Goal: Task Accomplishment & Management: Manage account settings

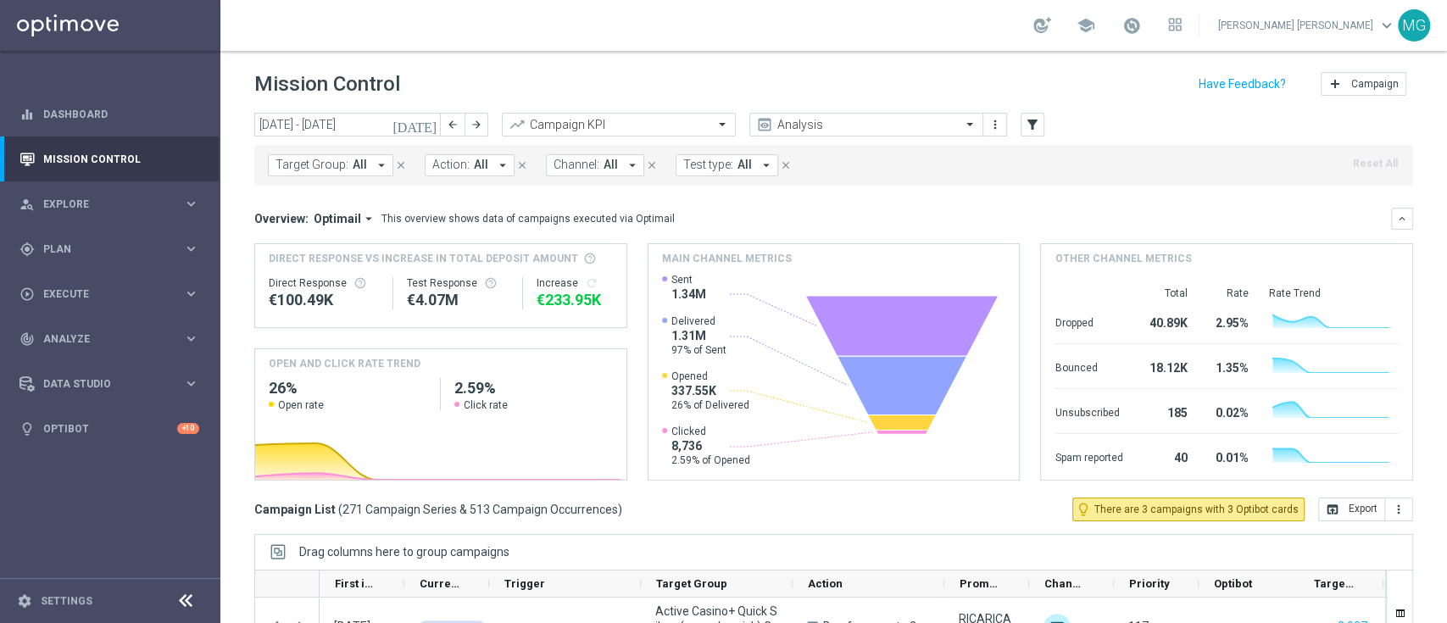
click at [80, 240] on div "gps_fixed Plan keyboard_arrow_right" at bounding box center [109, 248] width 219 height 45
click at [81, 282] on link "Target Groups" at bounding box center [110, 284] width 132 height 14
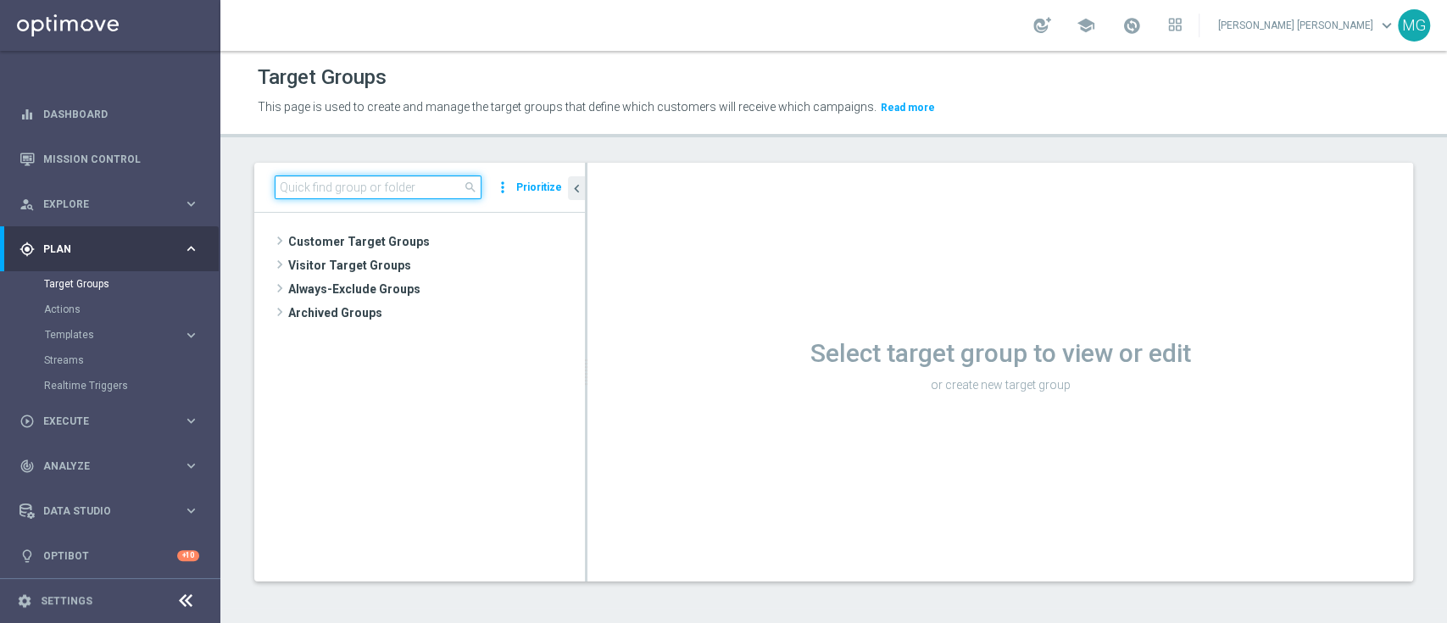
click at [333, 188] on input at bounding box center [378, 188] width 207 height 24
click at [340, 190] on input at bounding box center [378, 188] width 207 height 24
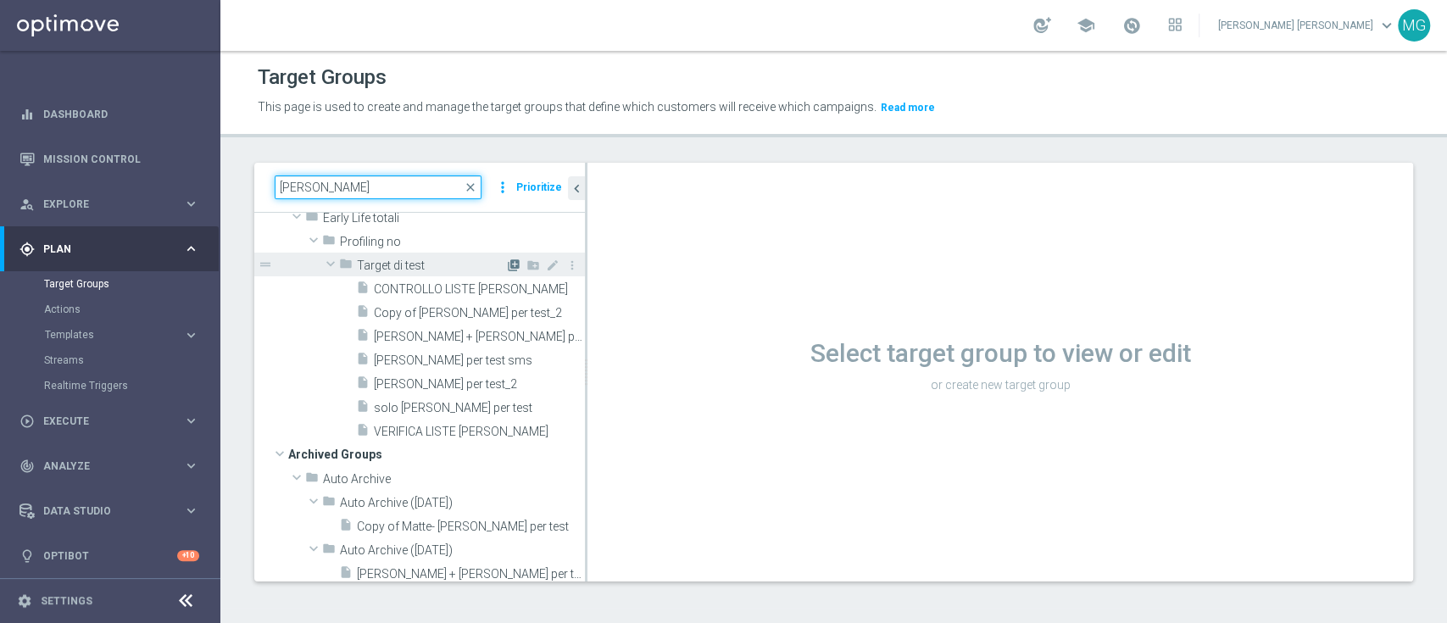
scroll to position [49, 0]
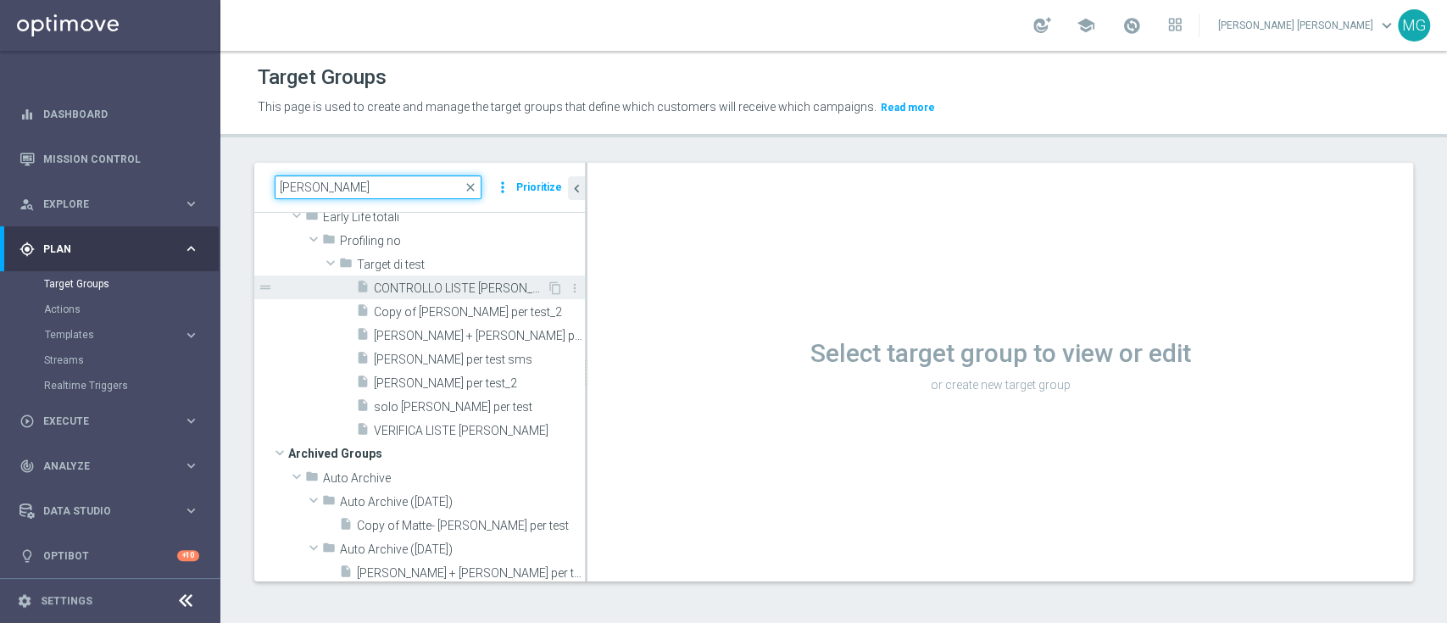
type input "[PERSON_NAME]"
click at [488, 287] on span "CONTROLLO LISTE [PERSON_NAME]" at bounding box center [460, 289] width 173 height 14
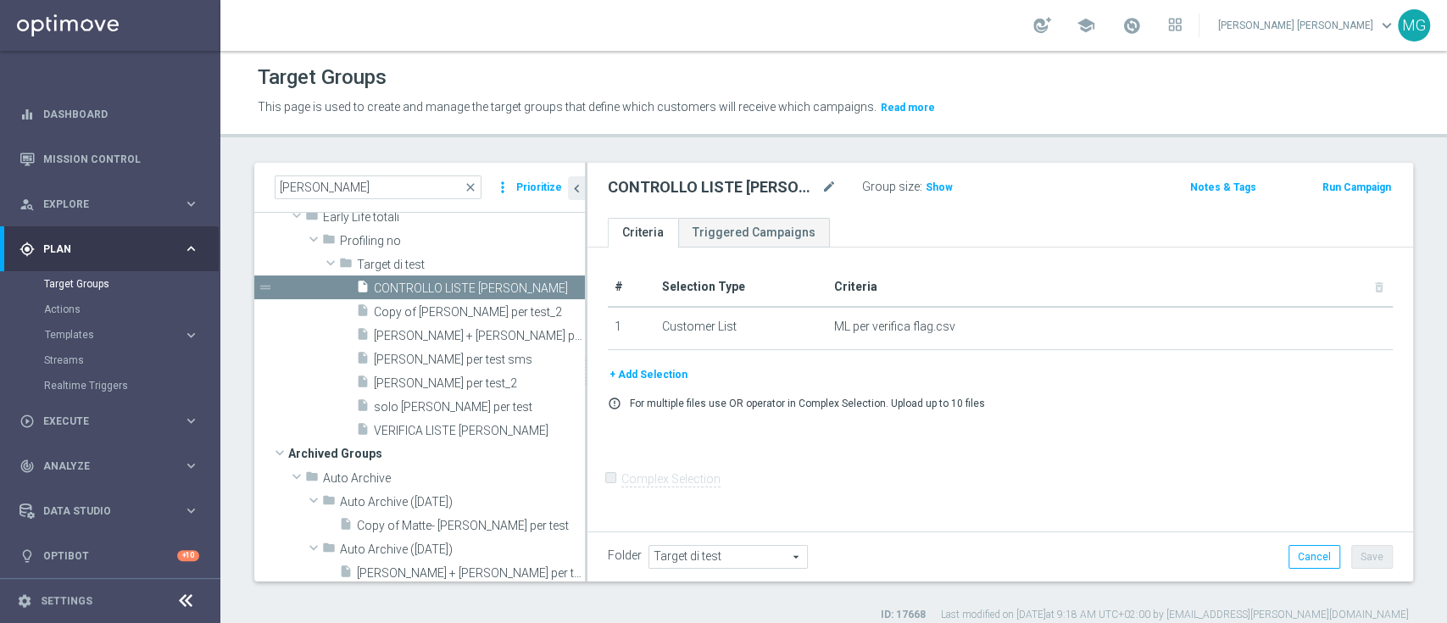
scroll to position [14, 0]
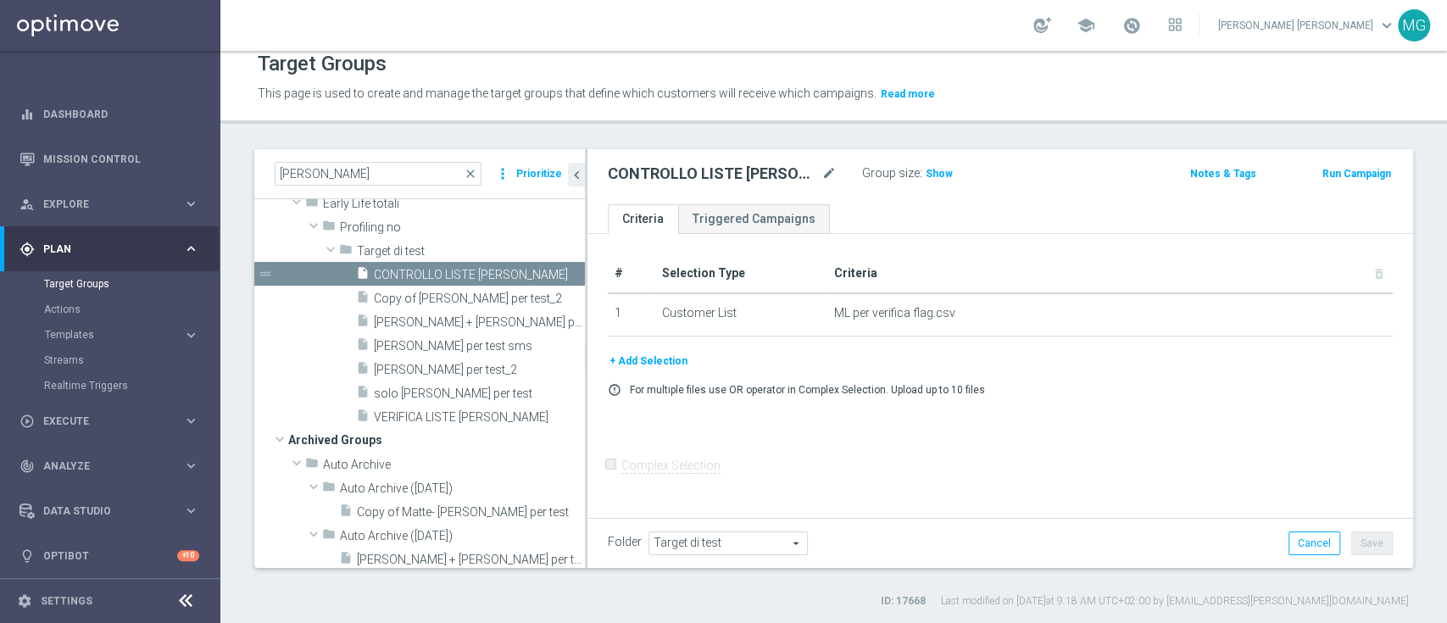
click at [667, 363] on button "+ Add Selection" at bounding box center [648, 361] width 81 height 19
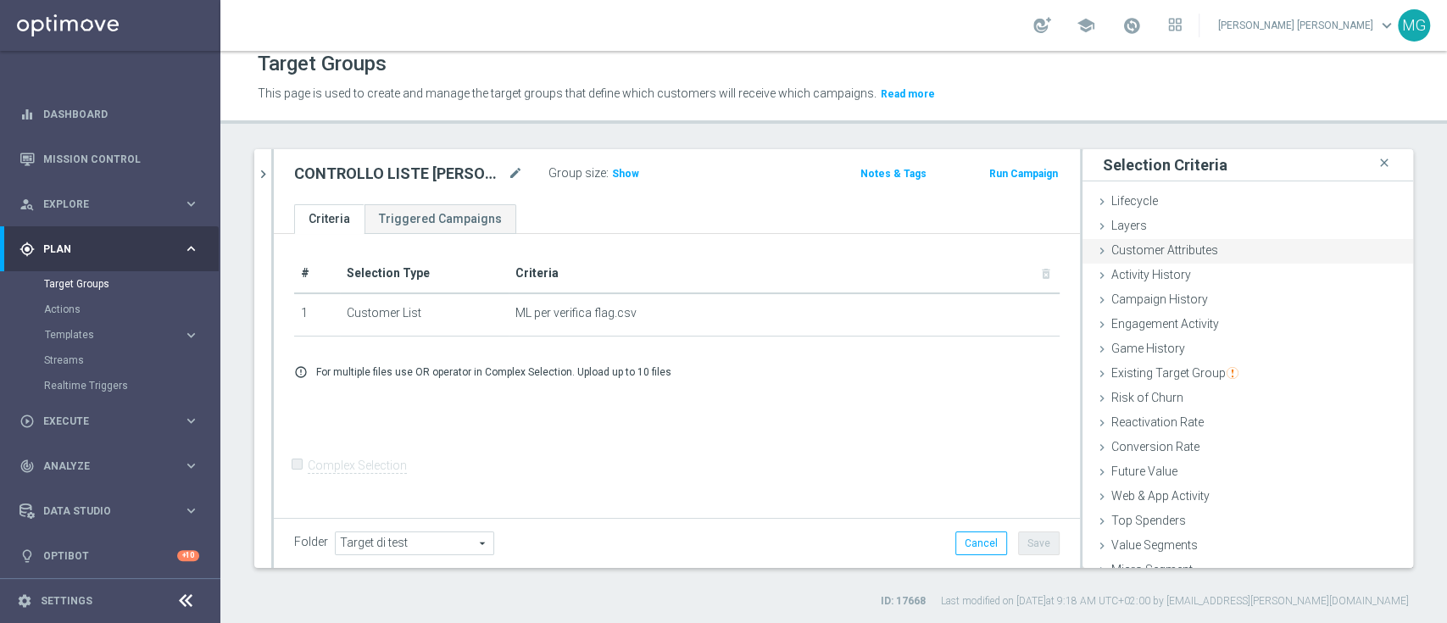
click at [1187, 249] on span "Customer Attributes" at bounding box center [1165, 250] width 107 height 14
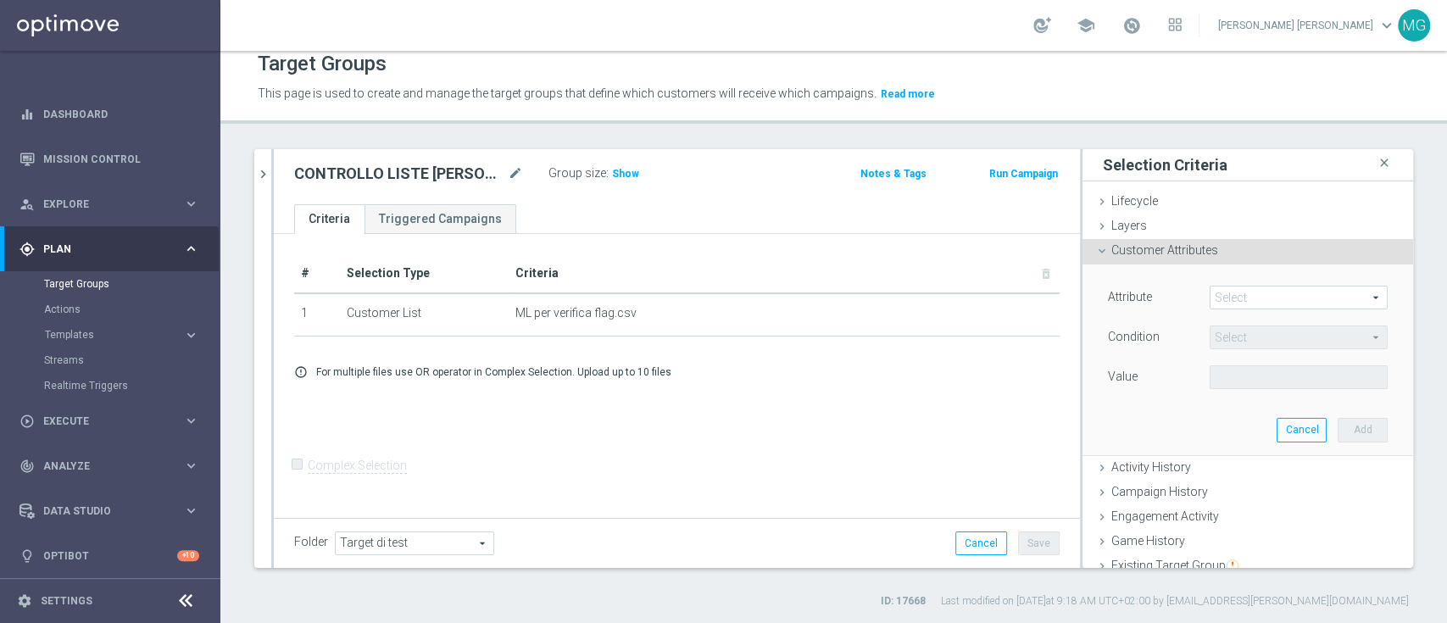
click at [1230, 298] on span at bounding box center [1299, 298] width 176 height 22
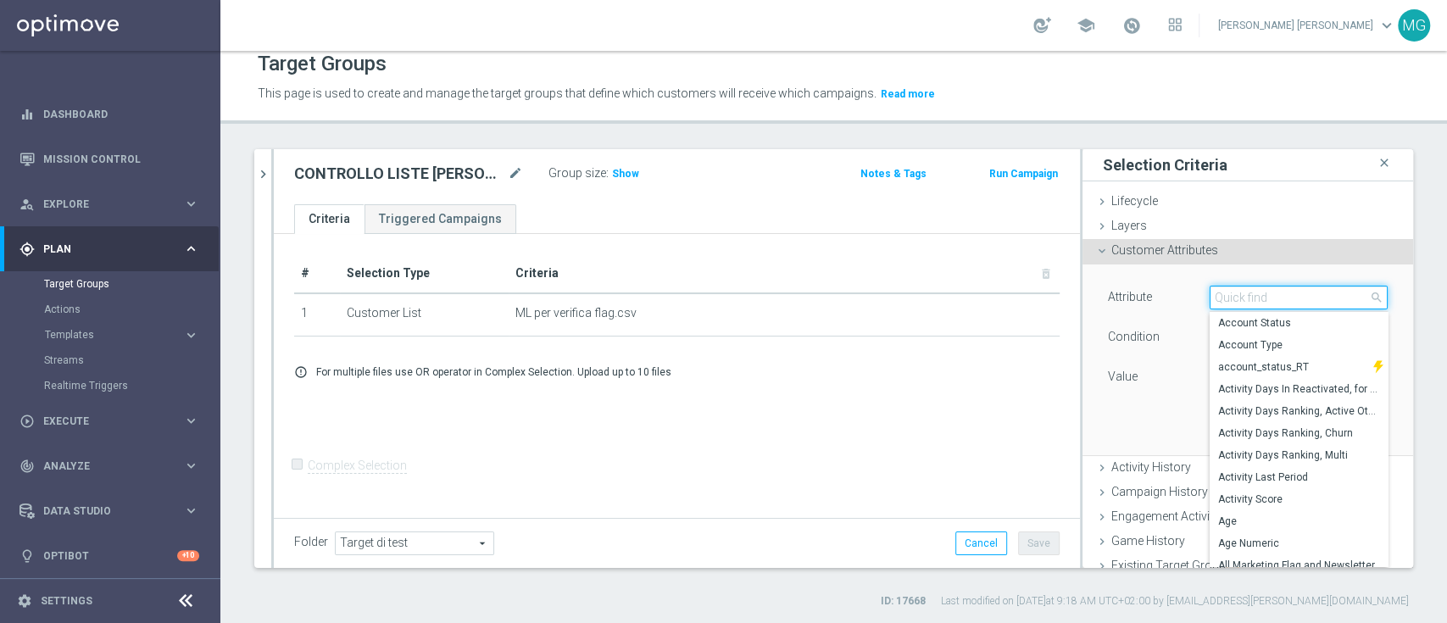
click at [1230, 298] on input "search" at bounding box center [1299, 298] width 178 height 24
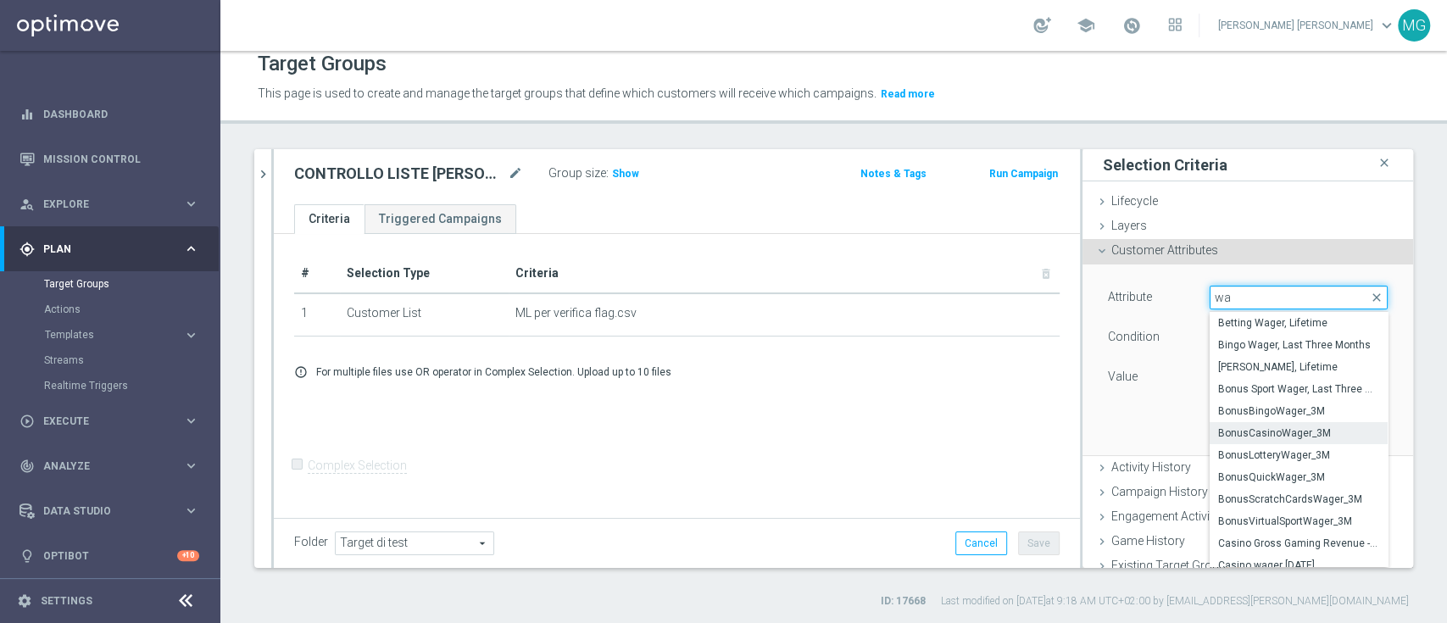
type input "w"
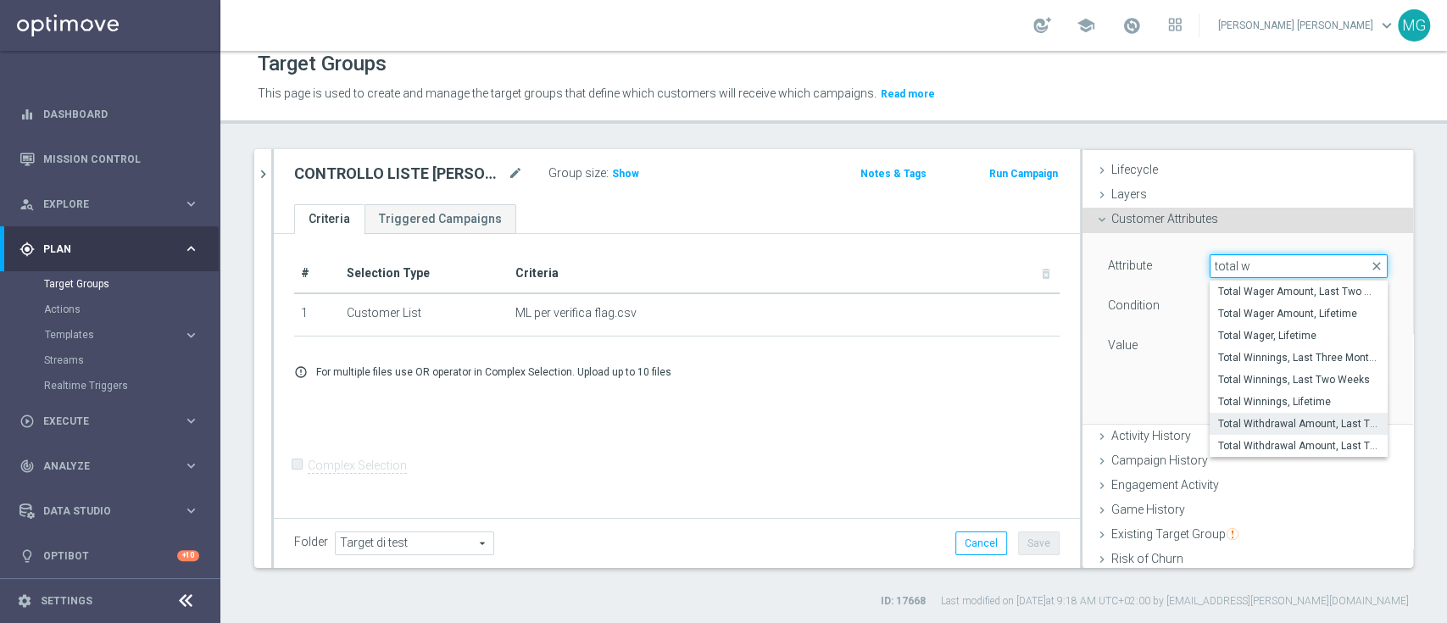
scroll to position [3, 0]
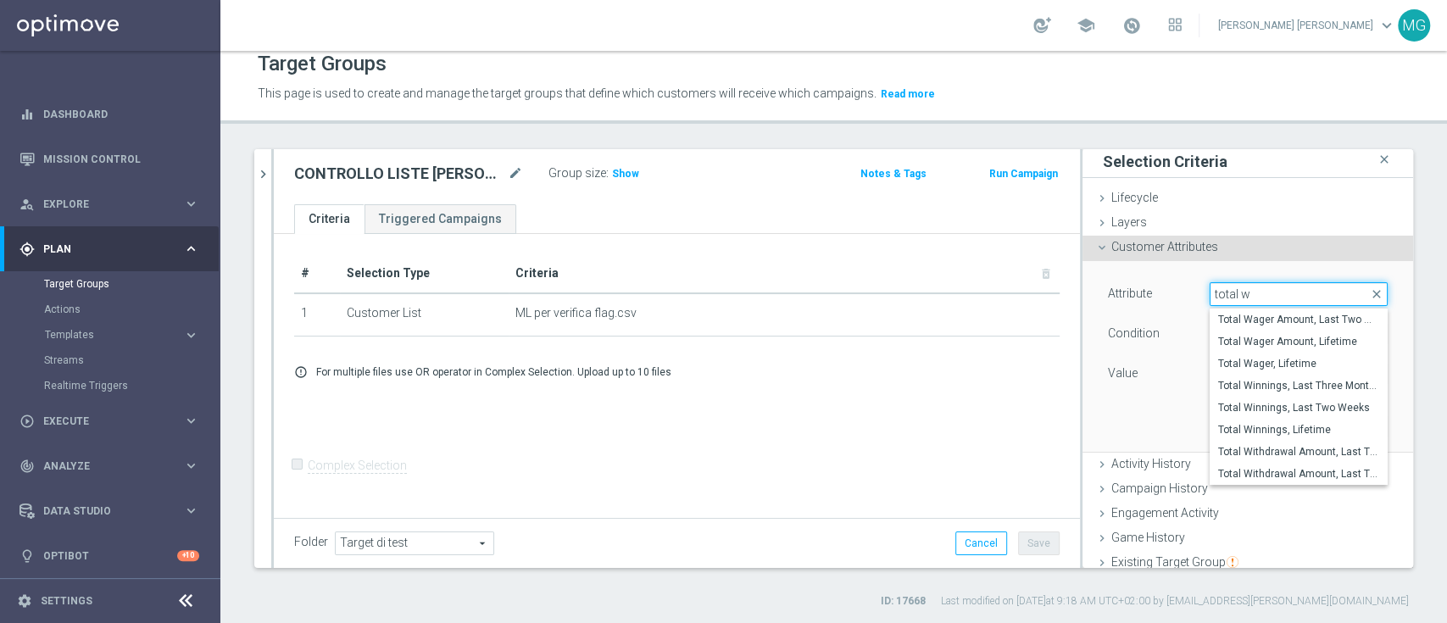
type input "total w"
click at [1261, 321] on span "Total Wager Amount, Last Two Weeks" at bounding box center [1298, 320] width 161 height 14
type input "Total Wager Amount, Last Two Weeks"
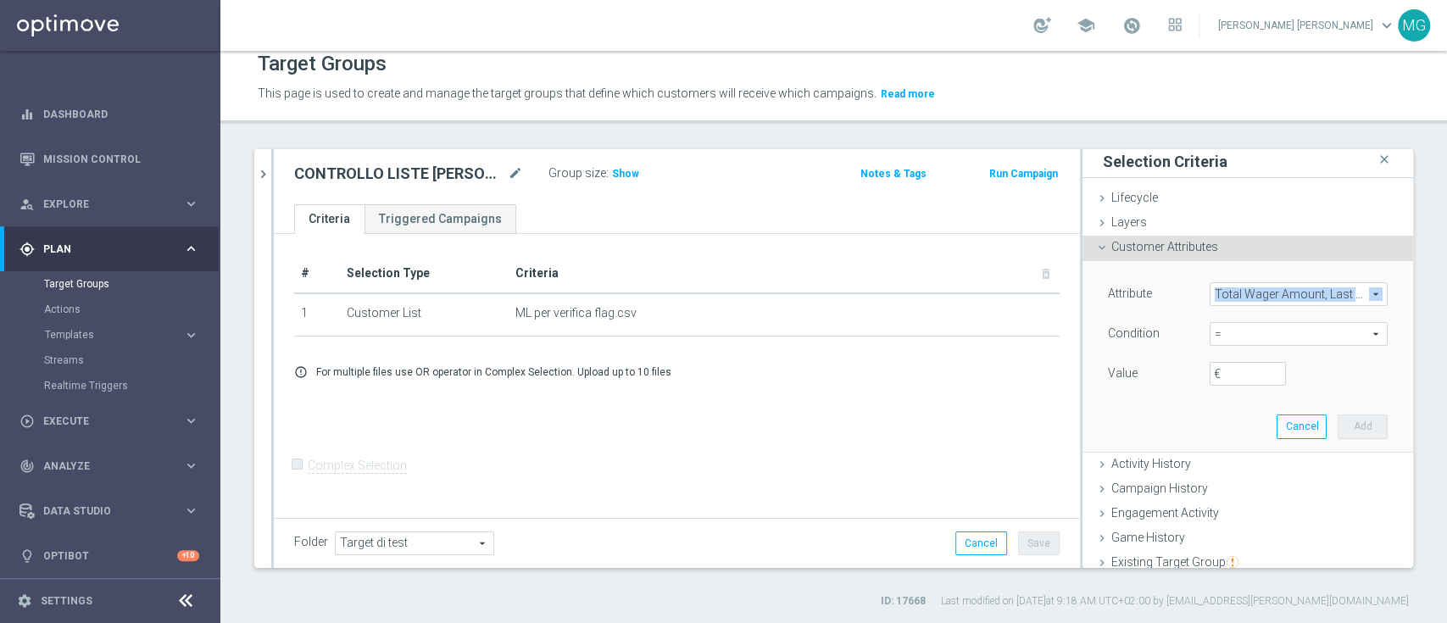
drag, startPoint x: 1190, startPoint y: 298, endPoint x: 1269, endPoint y: 305, distance: 79.1
click at [1269, 305] on div "Attribute Total Wager Amount, Last Two Weeks Total Wager Amount, Last Two Weeks…" at bounding box center [1248, 295] width 305 height 27
click at [1238, 332] on span "=" at bounding box center [1299, 334] width 176 height 22
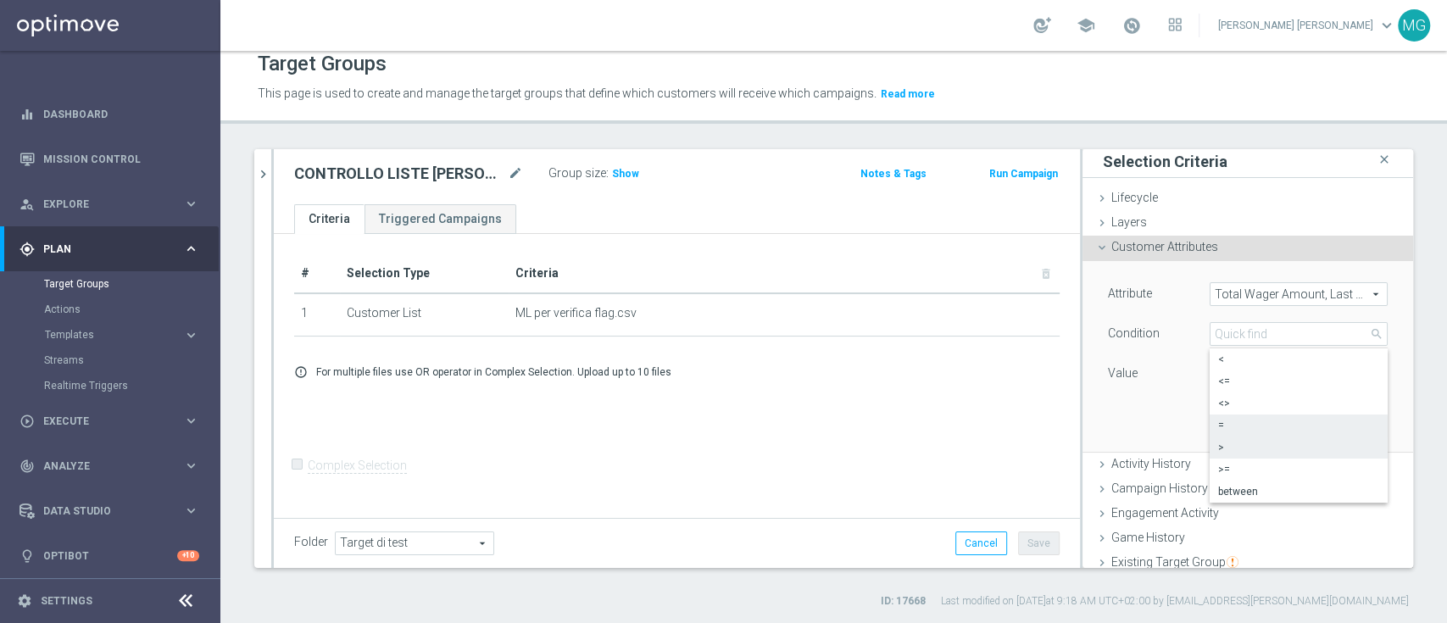
click at [1213, 438] on label ">" at bounding box center [1299, 448] width 178 height 22
type input ">"
click at [1222, 293] on span "Total Wager Amount, Last Two Weeks" at bounding box center [1299, 294] width 176 height 22
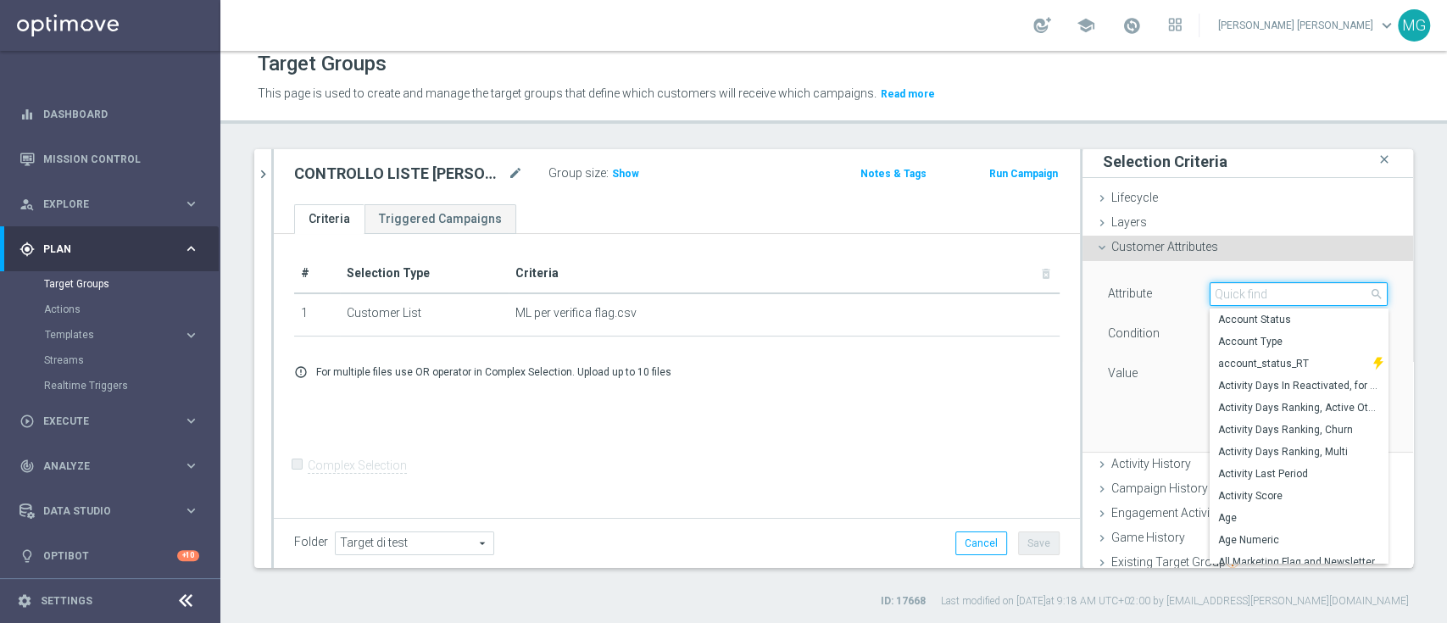
click at [1222, 293] on input "search" at bounding box center [1299, 294] width 178 height 24
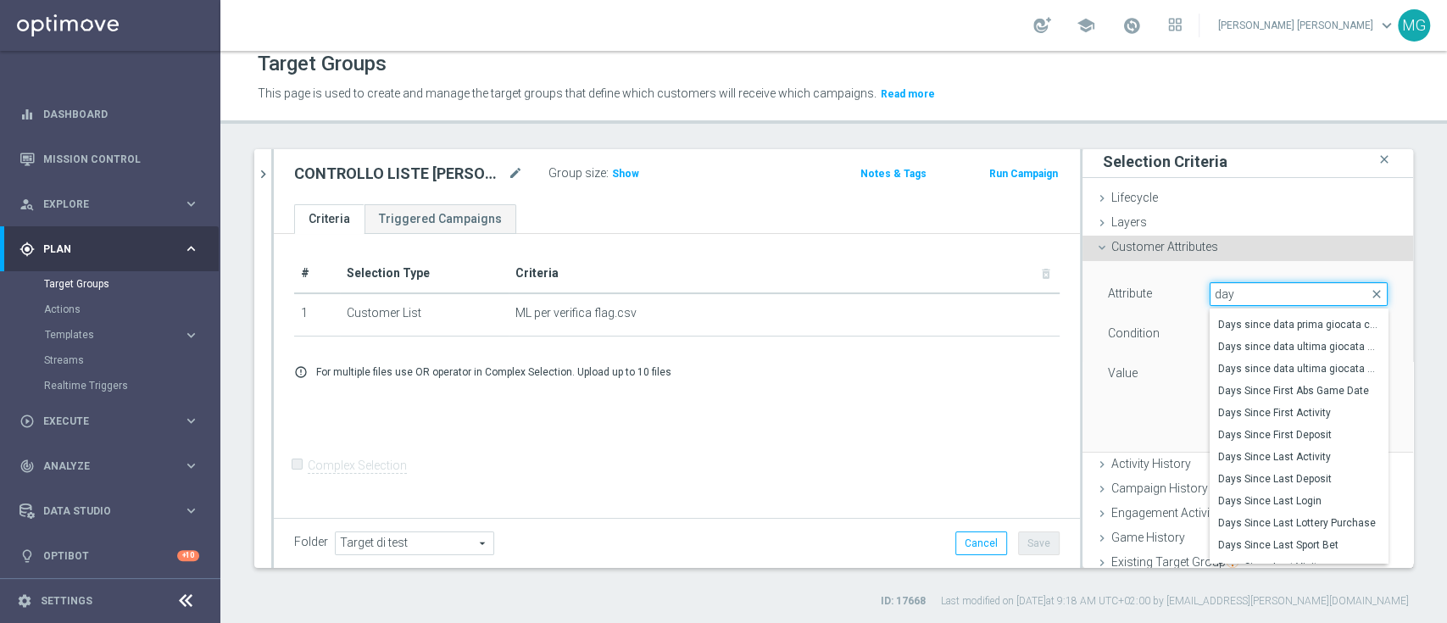
scroll to position [259, 0]
type input "day"
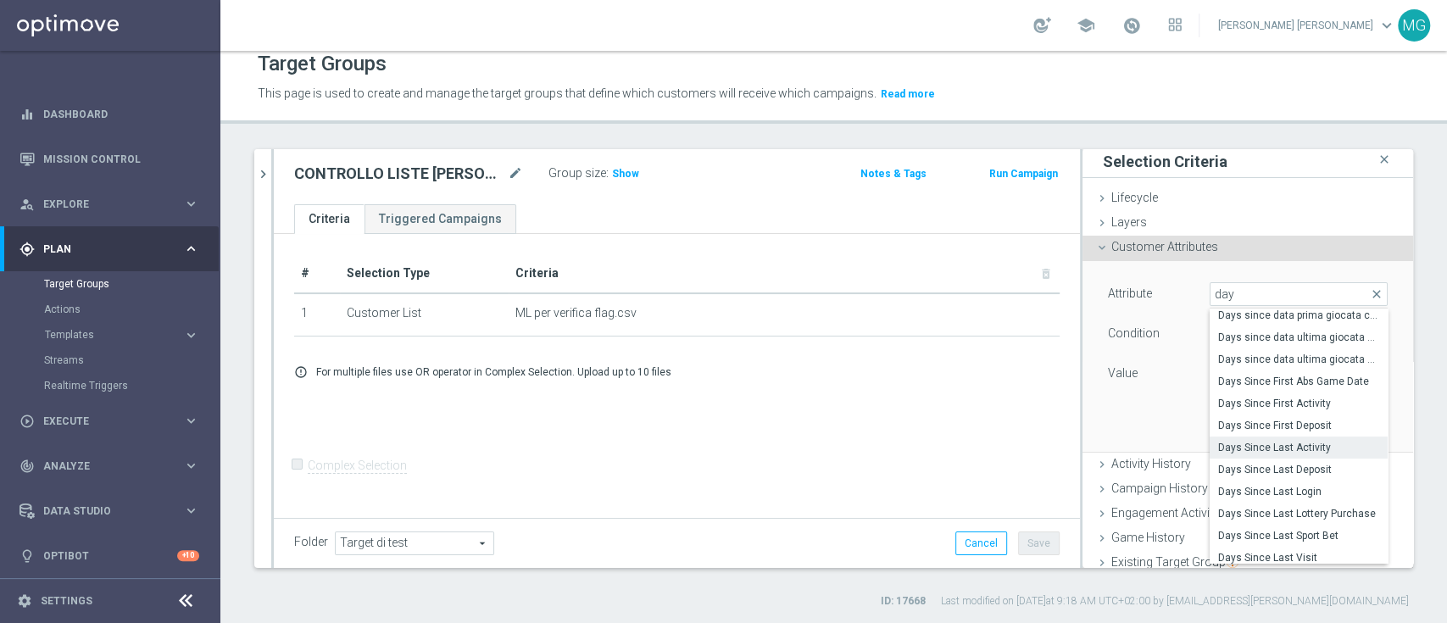
click at [1289, 448] on span "Days Since Last Activity" at bounding box center [1298, 448] width 161 height 14
type input "Days Since Last Activity"
type input "="
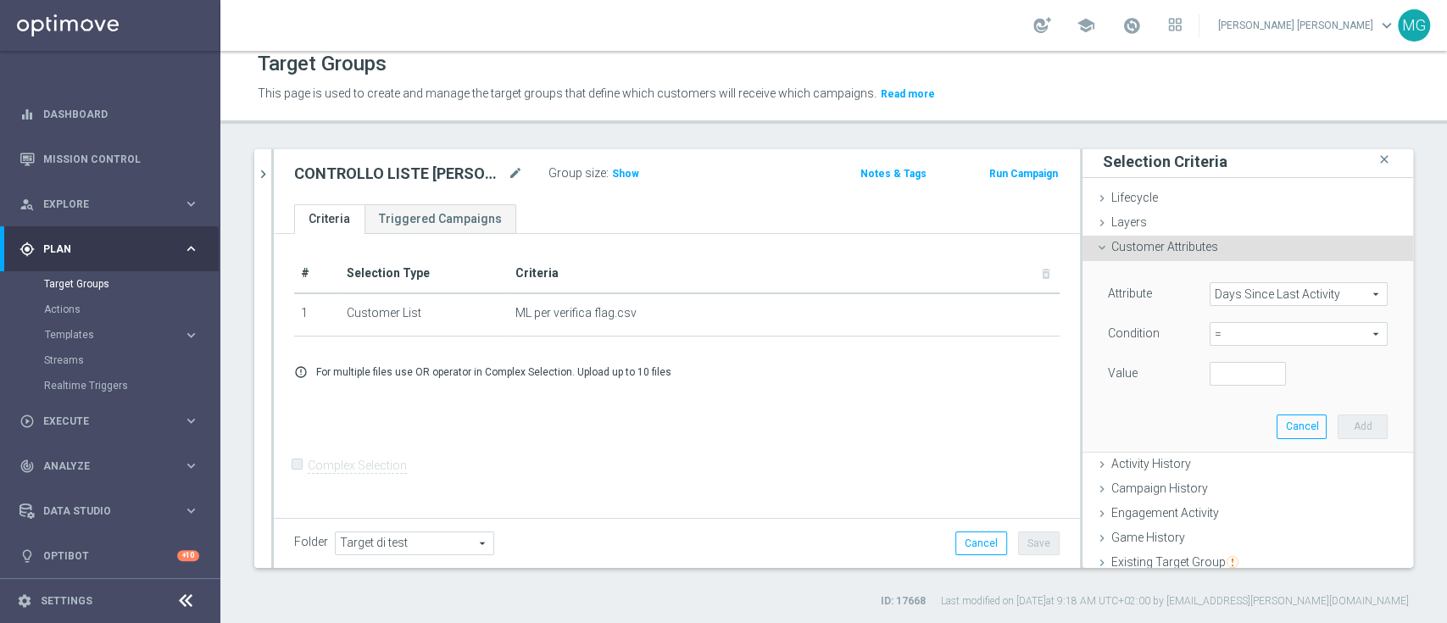
click at [1289, 303] on span "Days Since Last Activity" at bounding box center [1299, 294] width 176 height 22
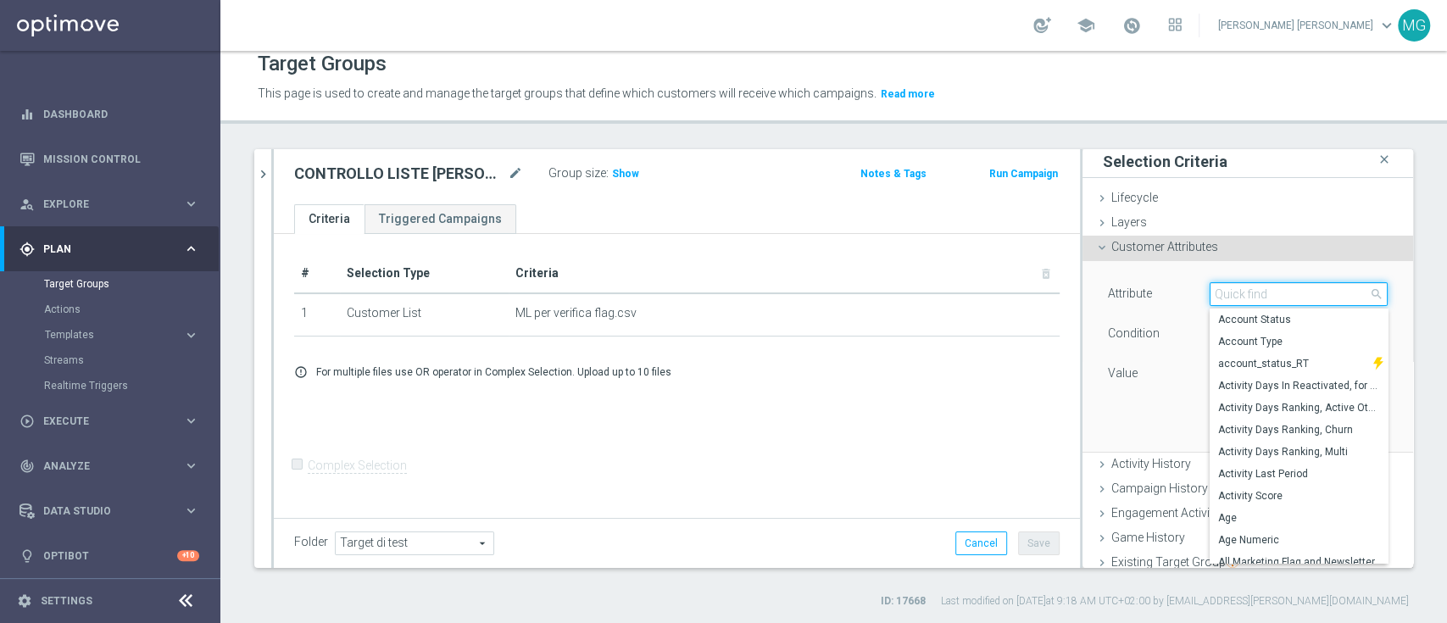
click at [1232, 295] on input "search" at bounding box center [1299, 294] width 178 height 24
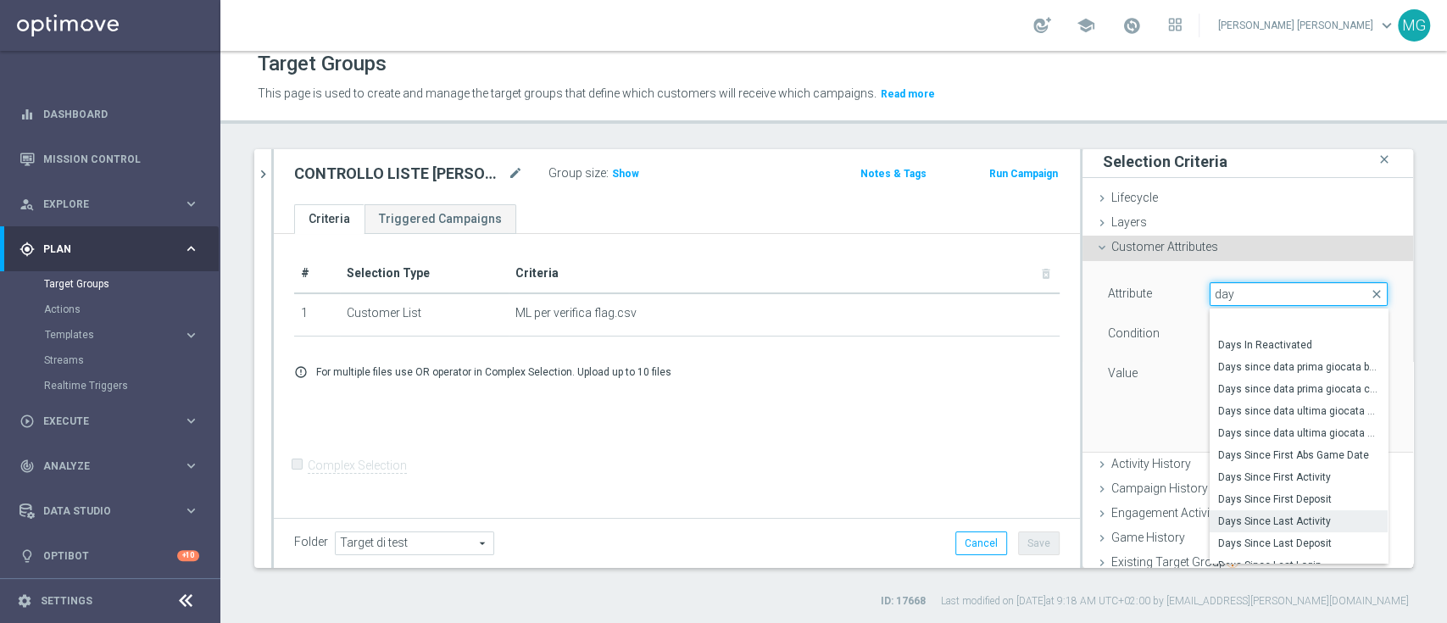
scroll to position [231, 0]
type input "day"
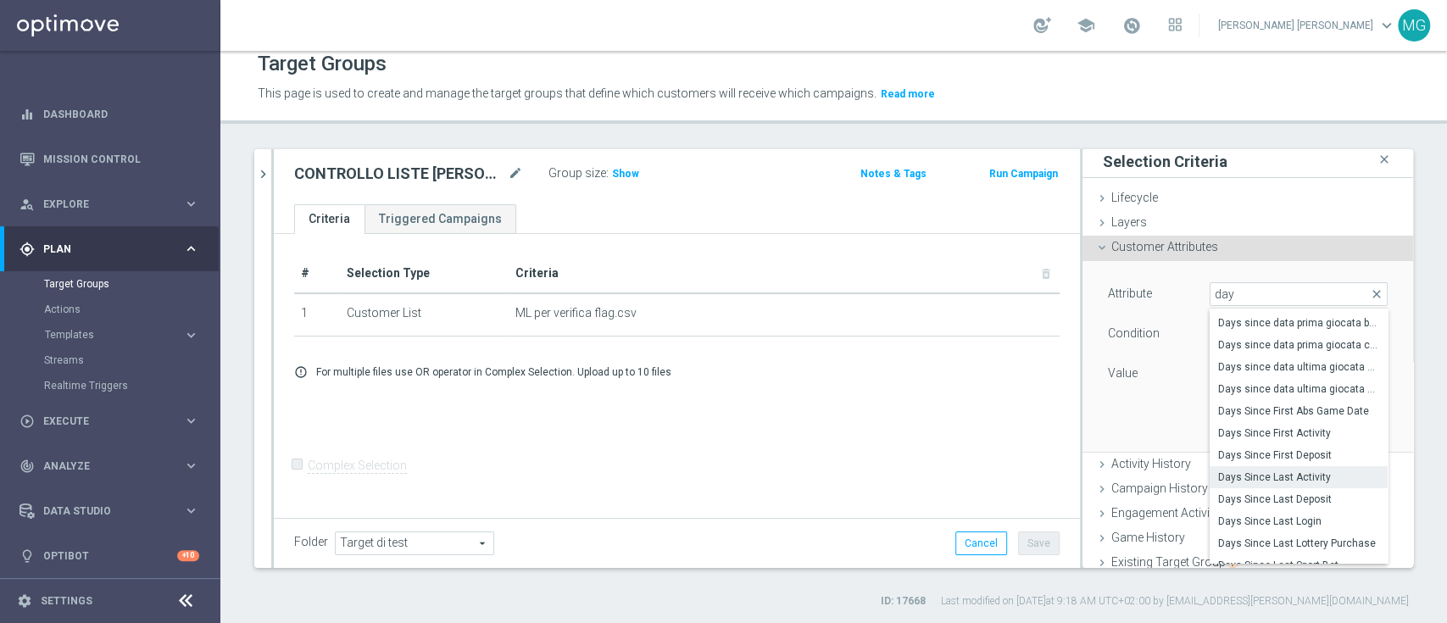
click at [1287, 473] on span "Days Since Last Activity" at bounding box center [1298, 478] width 161 height 14
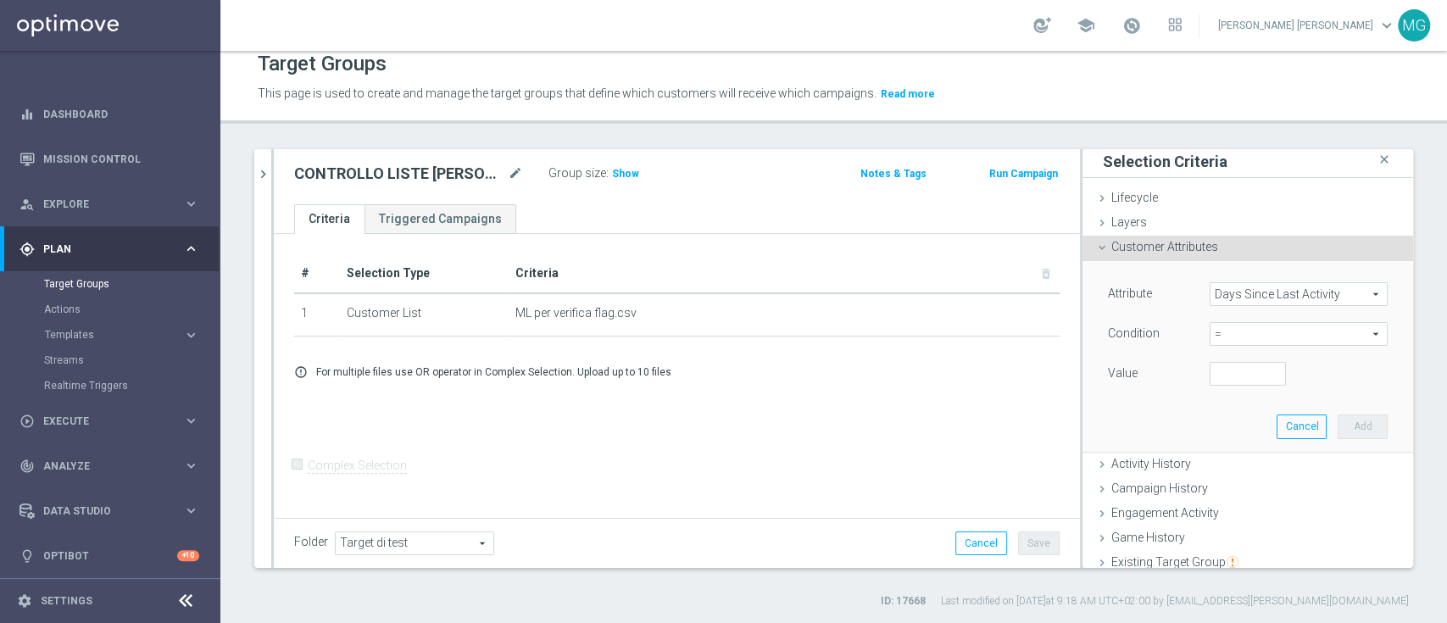
click at [1235, 332] on span "=" at bounding box center [1299, 334] width 176 height 22
click at [1220, 485] on span "between" at bounding box center [1298, 492] width 161 height 14
type input "between"
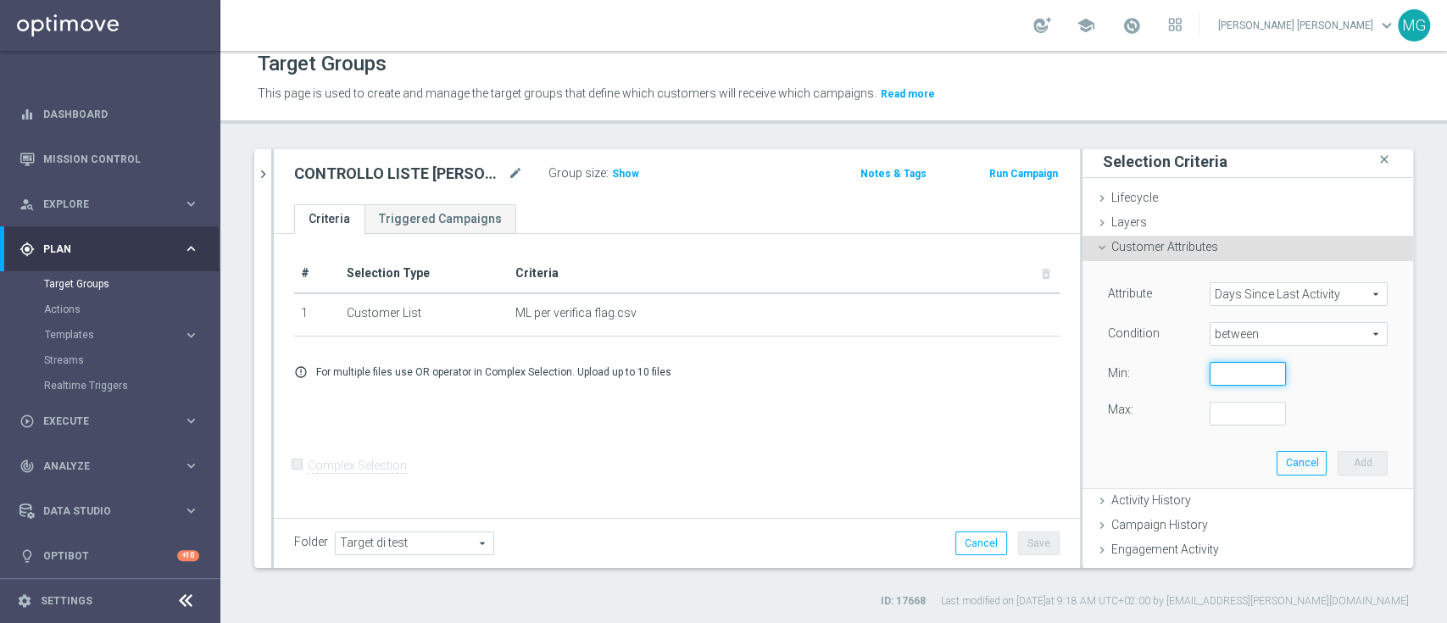
click at [1210, 373] on input "number" at bounding box center [1248, 374] width 76 height 24
type input "1"
click at [1210, 415] on input "number" at bounding box center [1248, 414] width 76 height 24
type input "7"
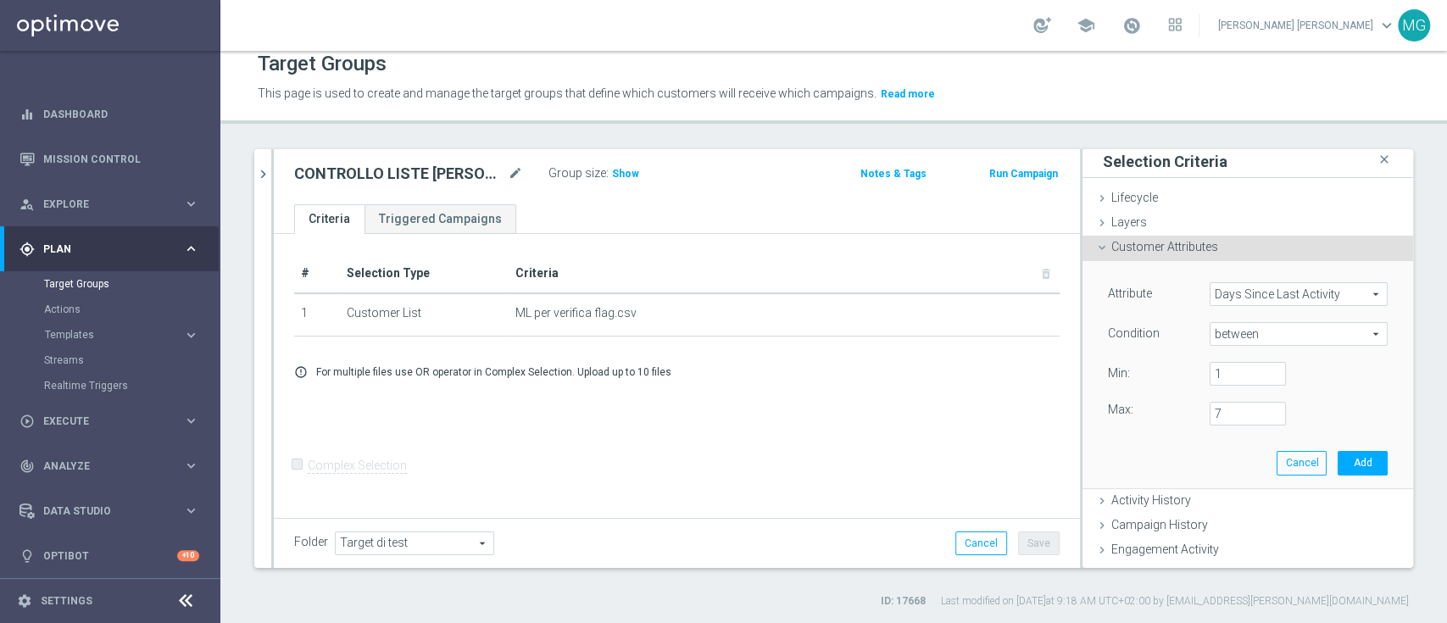
click at [1363, 394] on div "Attribute Days Since Last Activity Days Since Last Activity arrow_drop_down sea…" at bounding box center [1248, 374] width 305 height 226
click at [1210, 415] on input "7" at bounding box center [1248, 414] width 76 height 24
click at [1210, 370] on input "1" at bounding box center [1248, 374] width 76 height 24
click at [1210, 370] on input "number" at bounding box center [1248, 374] width 76 height 24
click at [1309, 333] on span "between" at bounding box center [1299, 334] width 176 height 22
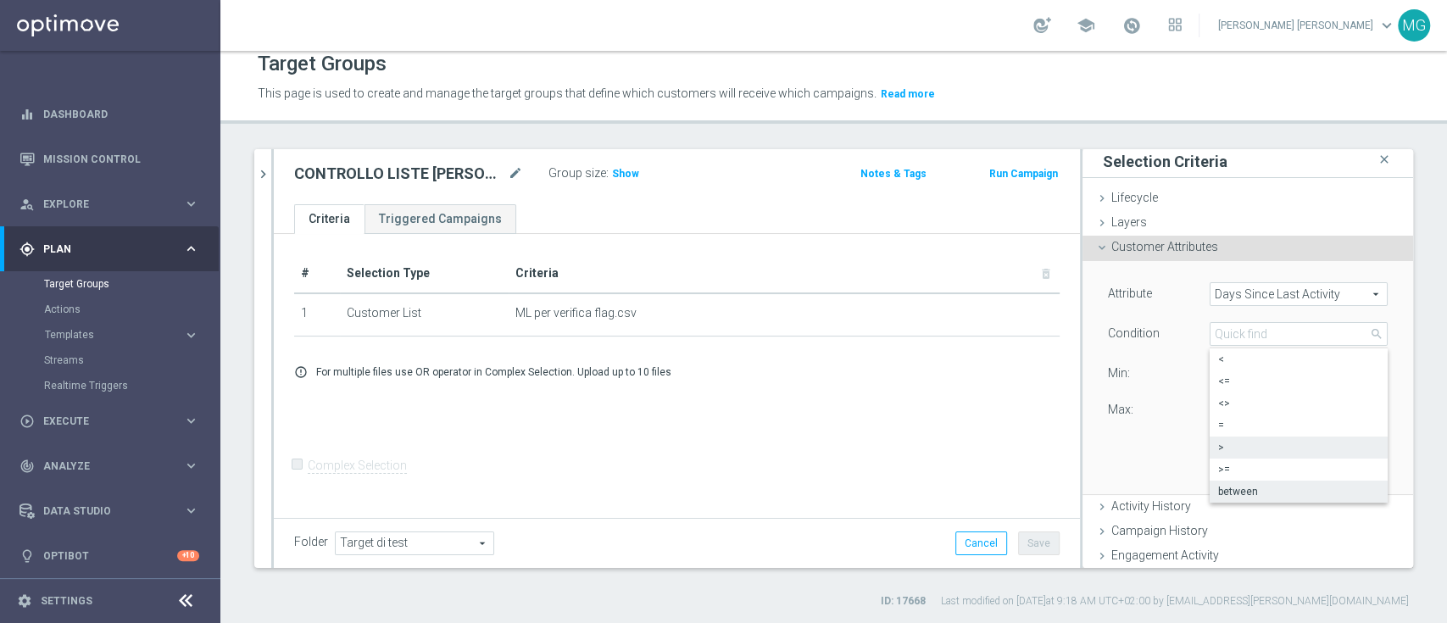
click at [1294, 448] on span ">" at bounding box center [1298, 448] width 161 height 14
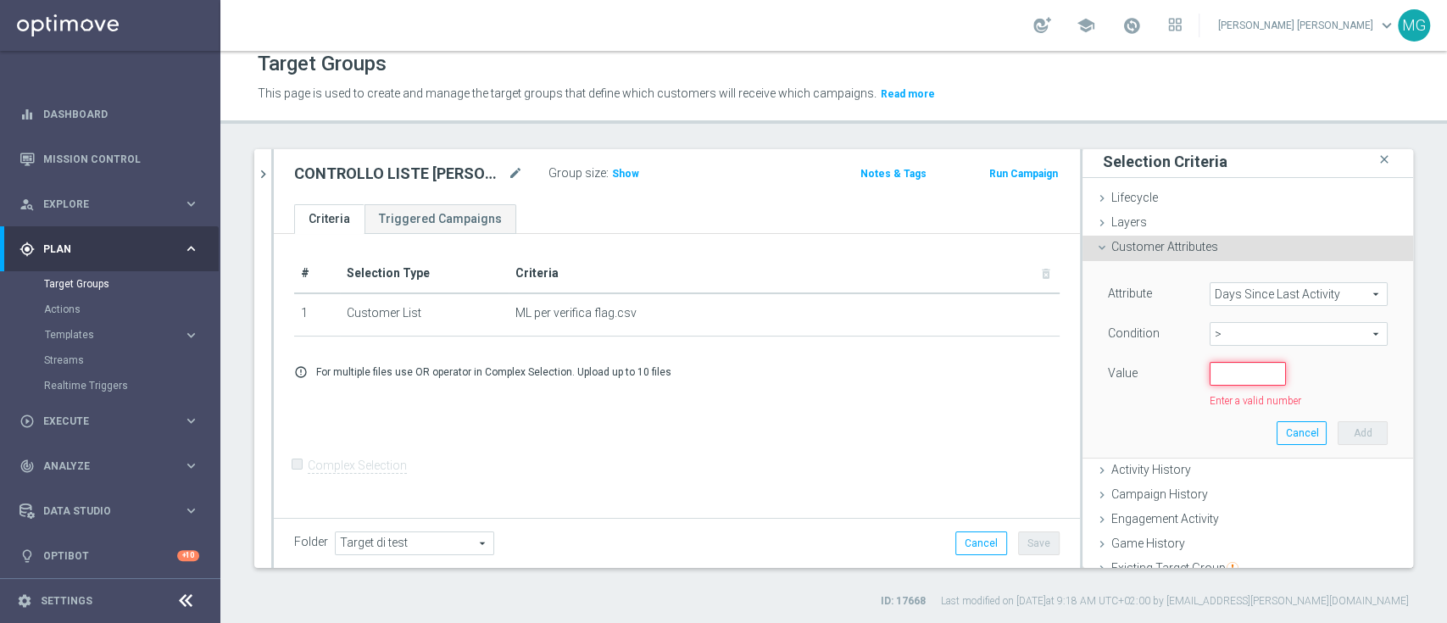
click at [1210, 374] on input "number" at bounding box center [1248, 374] width 76 height 24
click at [1213, 336] on span ">" at bounding box center [1299, 334] width 176 height 22
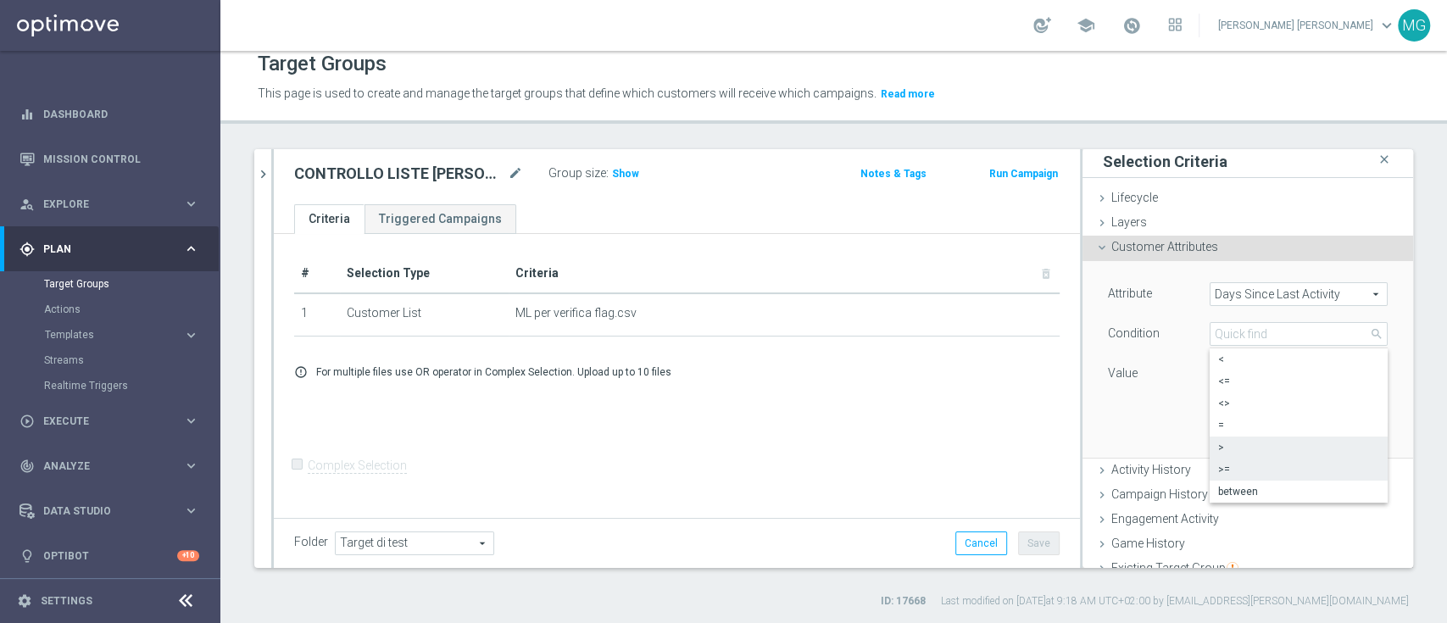
click at [1220, 463] on span ">=" at bounding box center [1298, 470] width 161 height 14
type input ">="
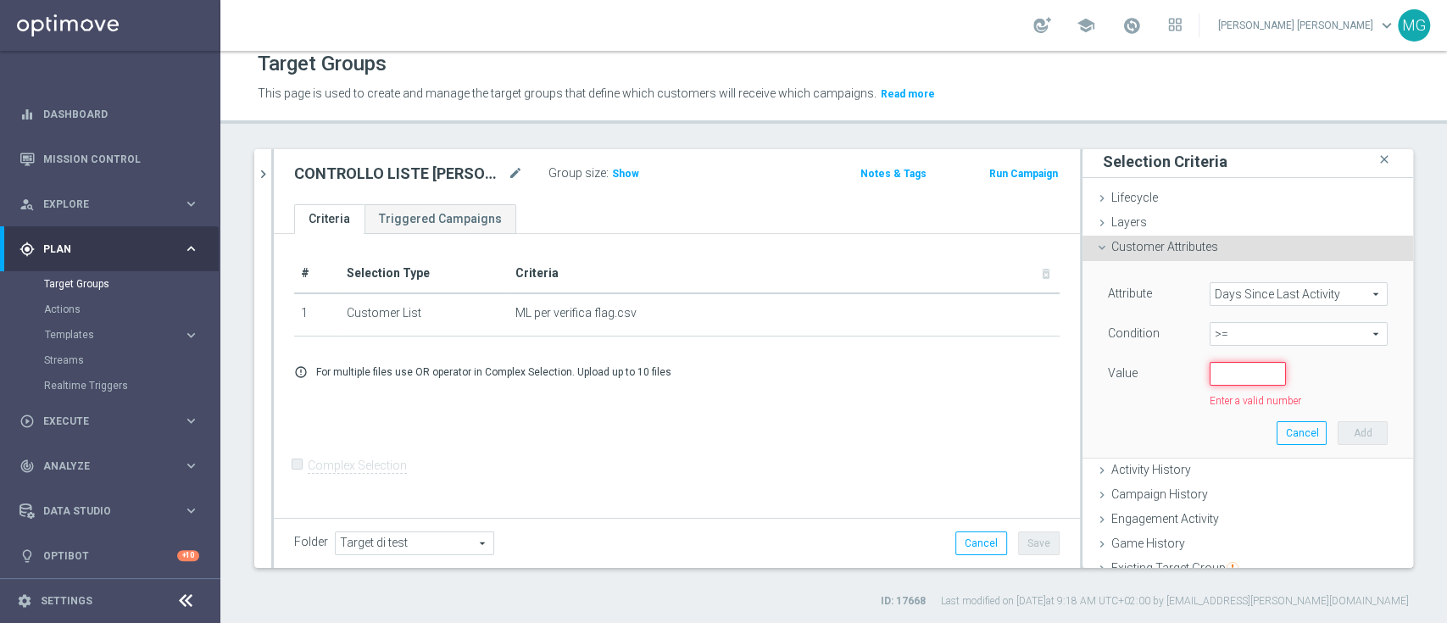
click at [1210, 370] on input "number" at bounding box center [1248, 374] width 76 height 24
type input "7"
click at [1338, 427] on button "Add" at bounding box center [1363, 427] width 50 height 24
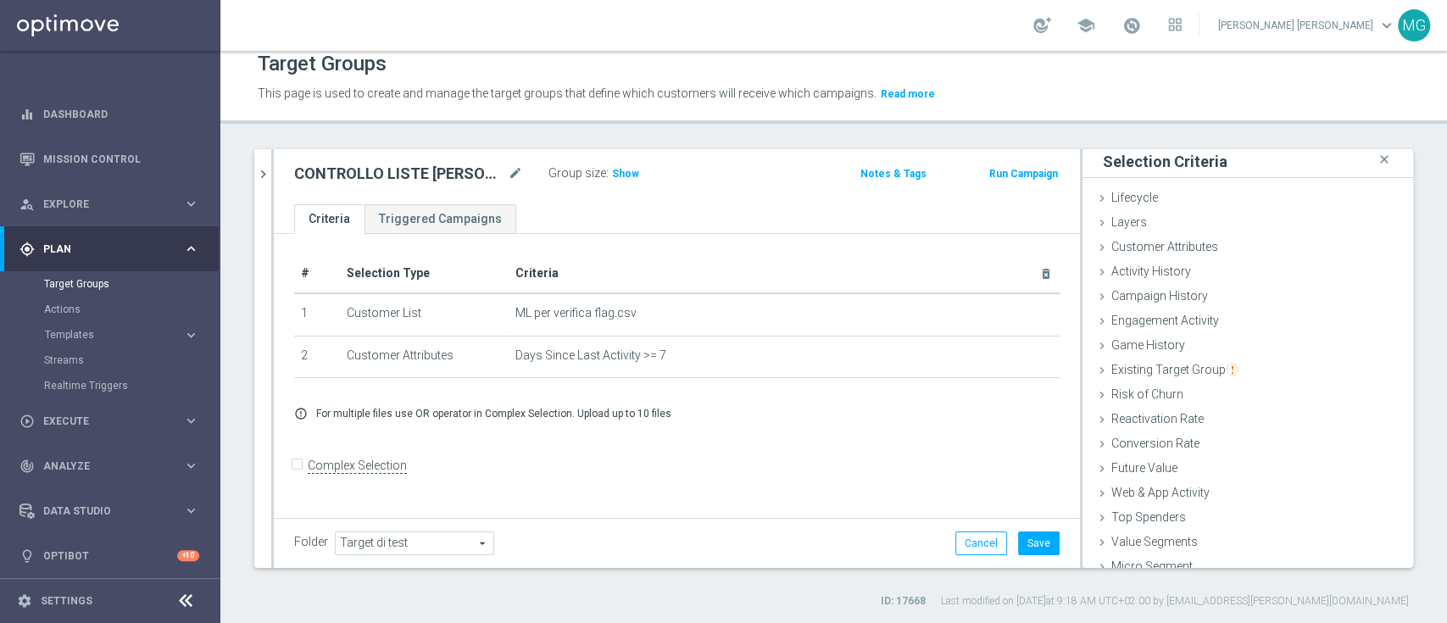
click at [1179, 98] on div "This page is used to create and manage the target groups that define which cust…" at bounding box center [834, 94] width 1178 height 27
click at [1190, 251] on span "Customer Attributes" at bounding box center [1165, 247] width 107 height 14
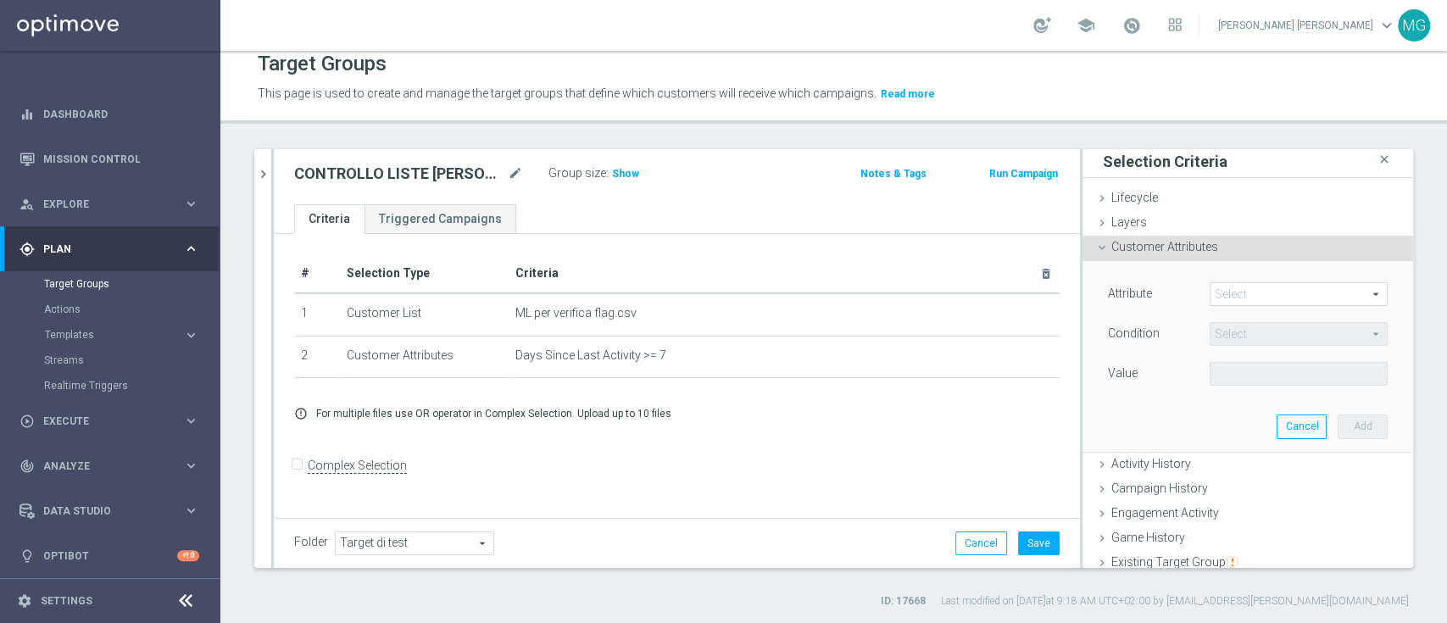
click at [1211, 292] on span at bounding box center [1299, 294] width 176 height 22
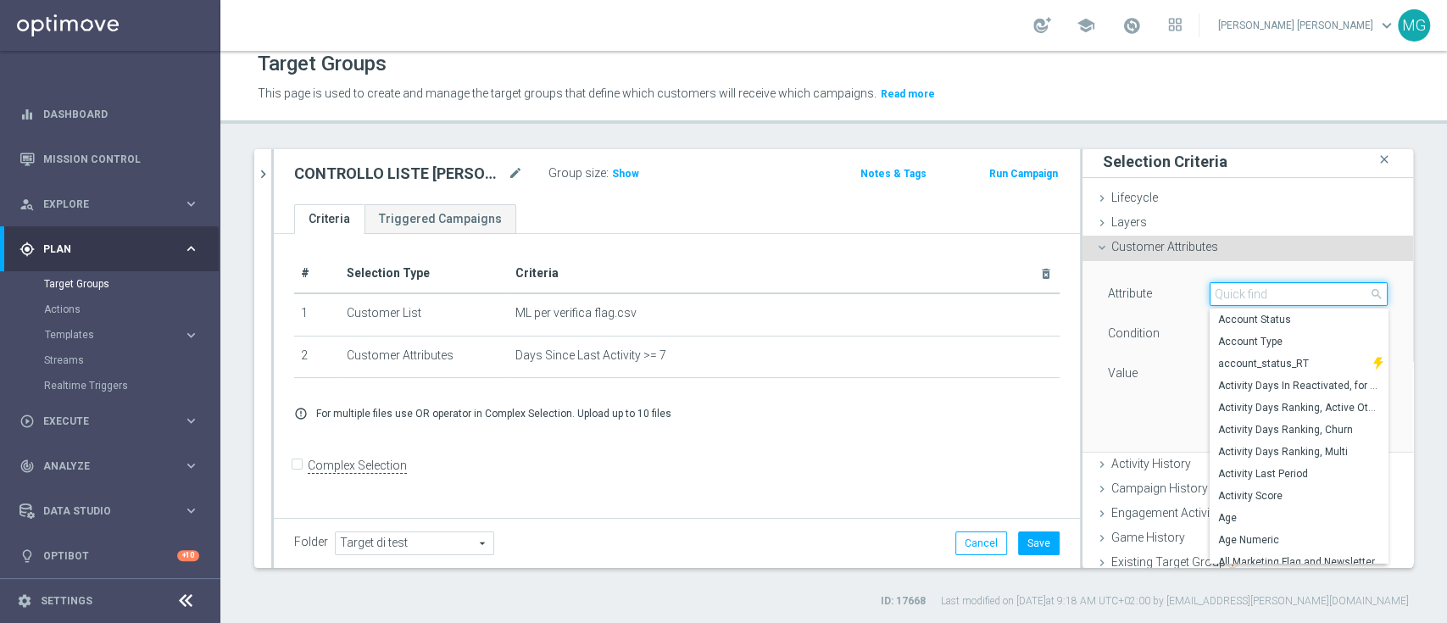
click at [1210, 292] on input "search" at bounding box center [1299, 294] width 178 height 24
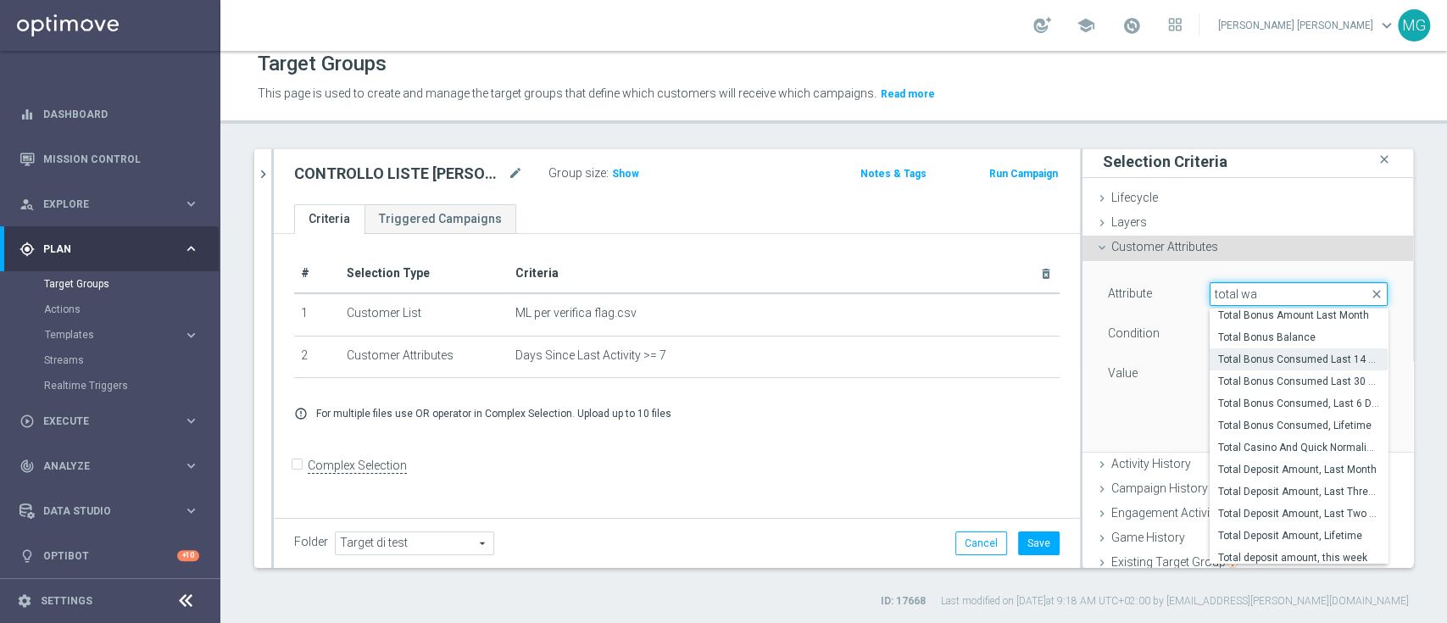
scroll to position [0, 0]
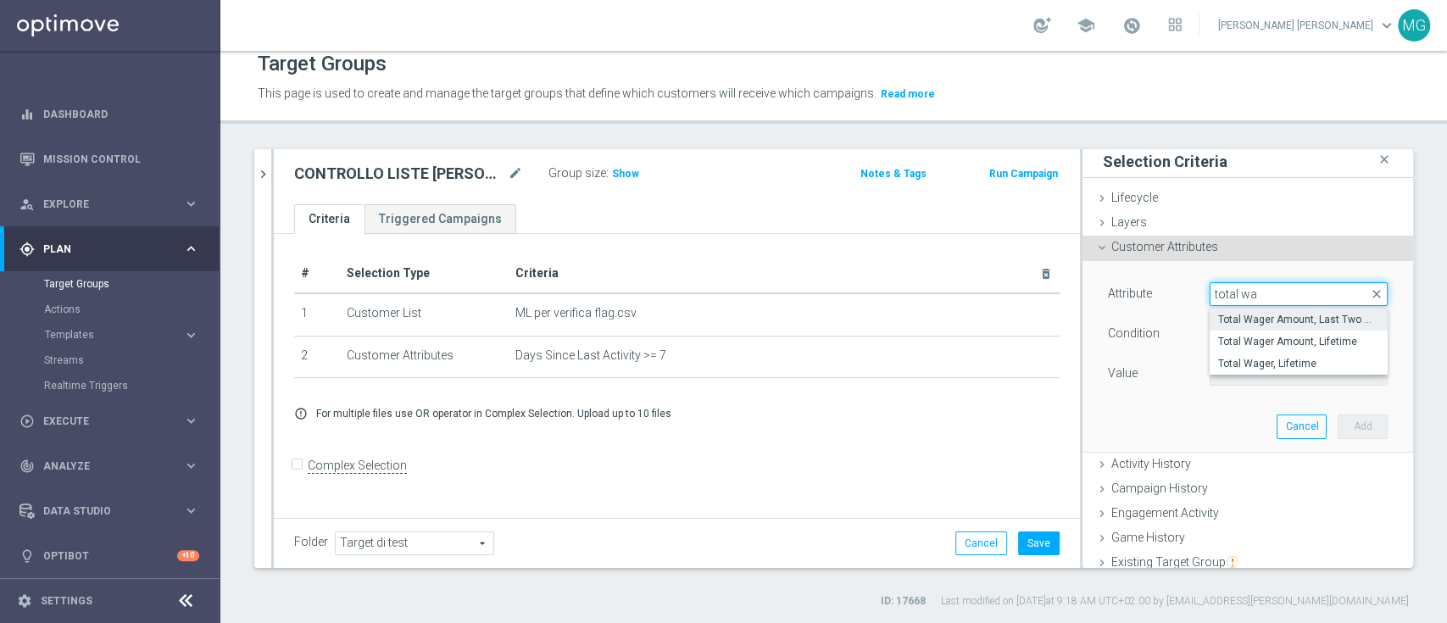
type input "total wa"
click at [1282, 315] on span "Total Wager Amount, Last Two Weeks" at bounding box center [1298, 320] width 161 height 14
type input "Total Wager Amount, Last Two Weeks"
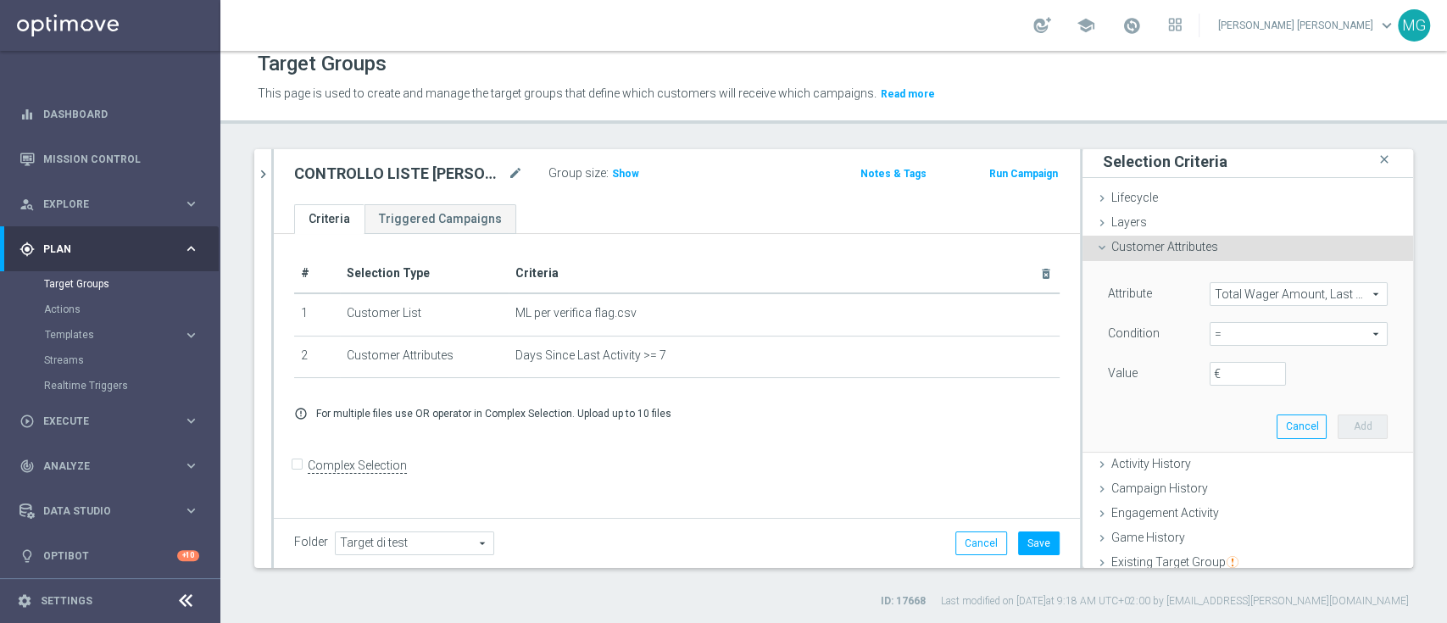
click at [1252, 335] on span "=" at bounding box center [1299, 334] width 176 height 22
click at [1230, 385] on span "<=" at bounding box center [1298, 382] width 161 height 14
type input "<="
click at [1218, 373] on input "€" at bounding box center [1248, 374] width 76 height 24
type input "0"
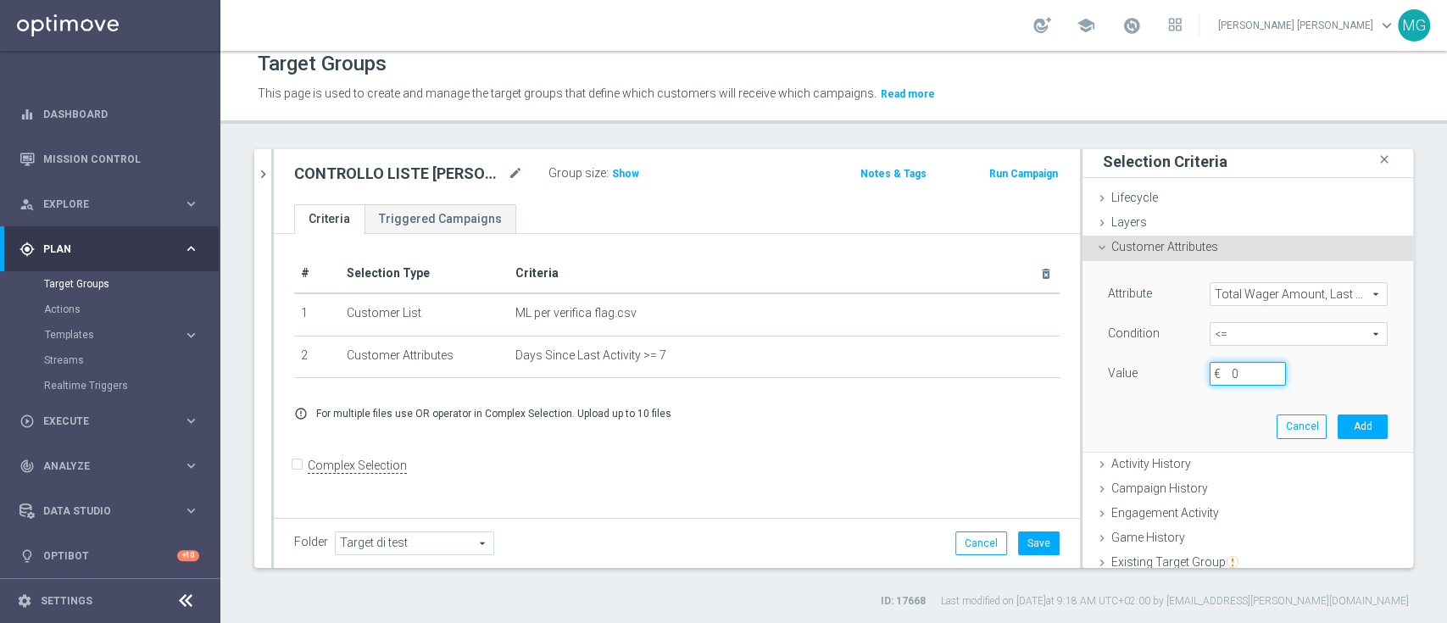
click at [1309, 370] on div "Value 0 €" at bounding box center [1248, 375] width 305 height 27
click at [1300, 321] on div "Attribute Total Wager Amount, Last Two Weeks Total Wager Amount, Last Two Weeks…" at bounding box center [1248, 335] width 280 height 107
click at [1300, 332] on span "<=" at bounding box center [1299, 334] width 176 height 22
click at [1262, 430] on span "=" at bounding box center [1298, 426] width 161 height 14
type input "="
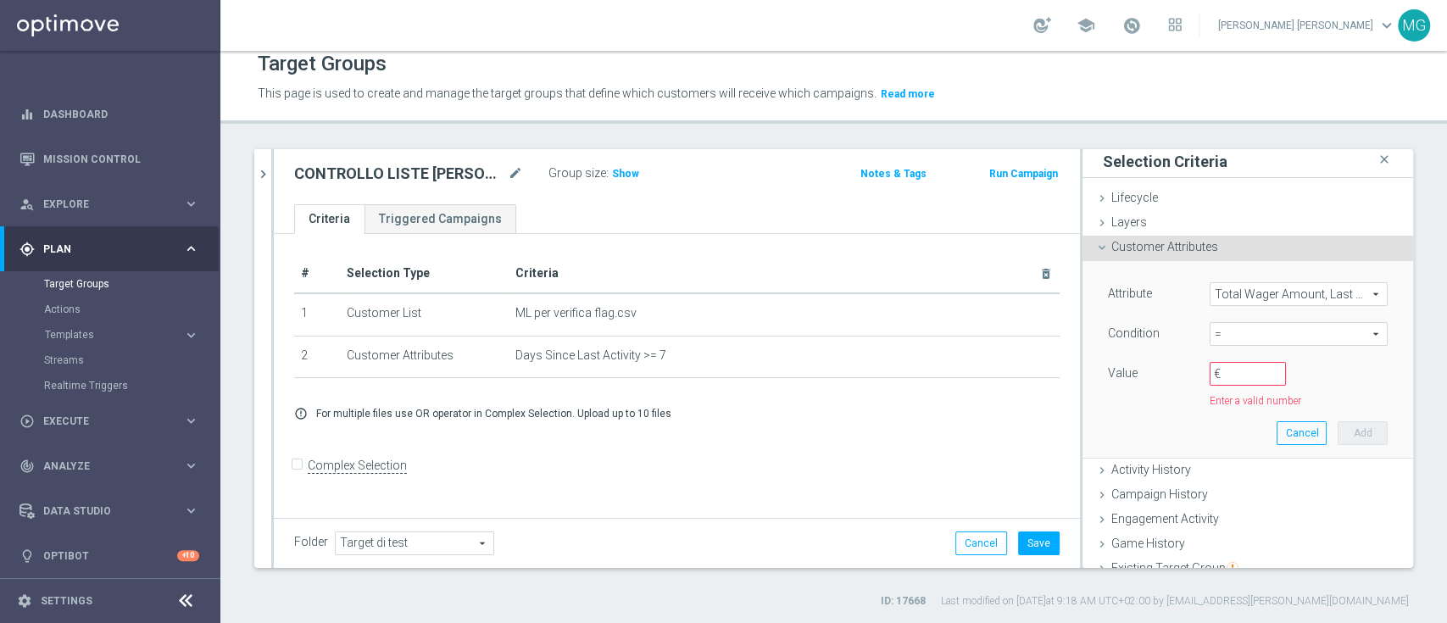
click at [1214, 366] on label "€" at bounding box center [1222, 373] width 17 height 15
click at [1210, 365] on input "€" at bounding box center [1248, 374] width 76 height 24
type input "0"
click at [1344, 431] on button "Add" at bounding box center [1363, 427] width 50 height 24
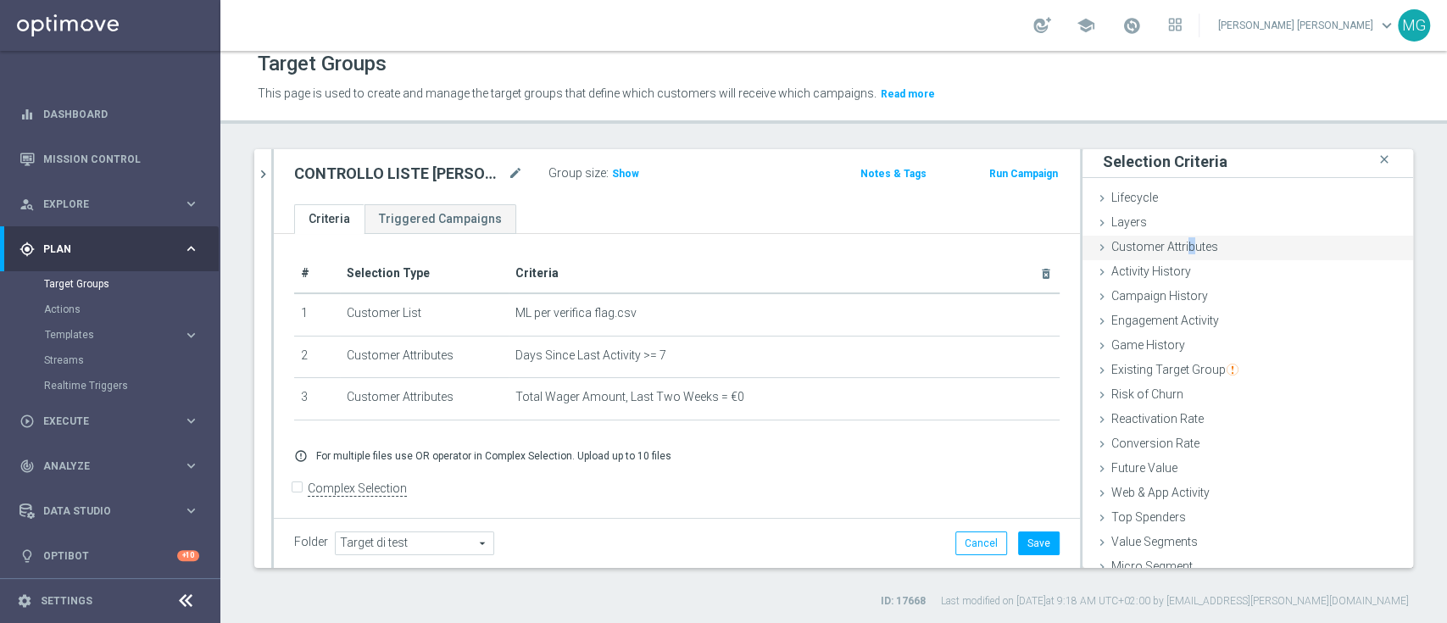
click at [1173, 250] on span "Customer Attributes" at bounding box center [1165, 247] width 107 height 14
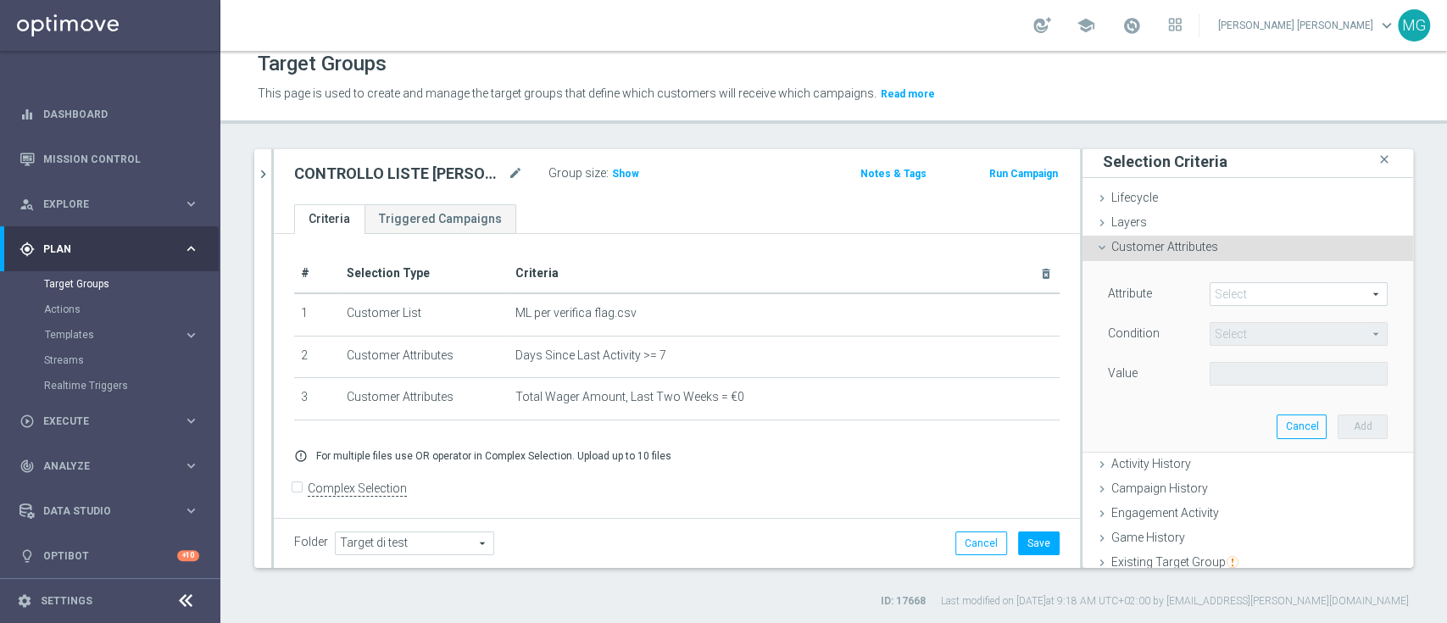
click at [1259, 297] on span at bounding box center [1299, 294] width 176 height 22
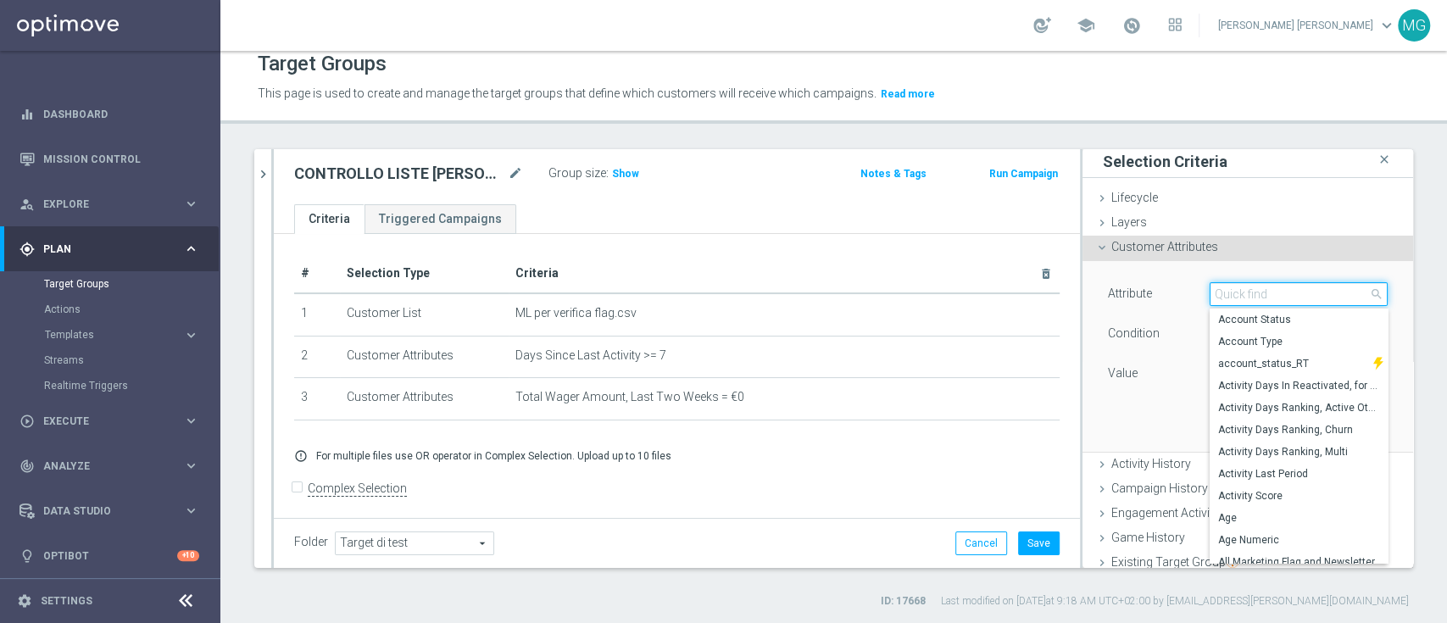
click at [1244, 289] on input "search" at bounding box center [1299, 294] width 178 height 24
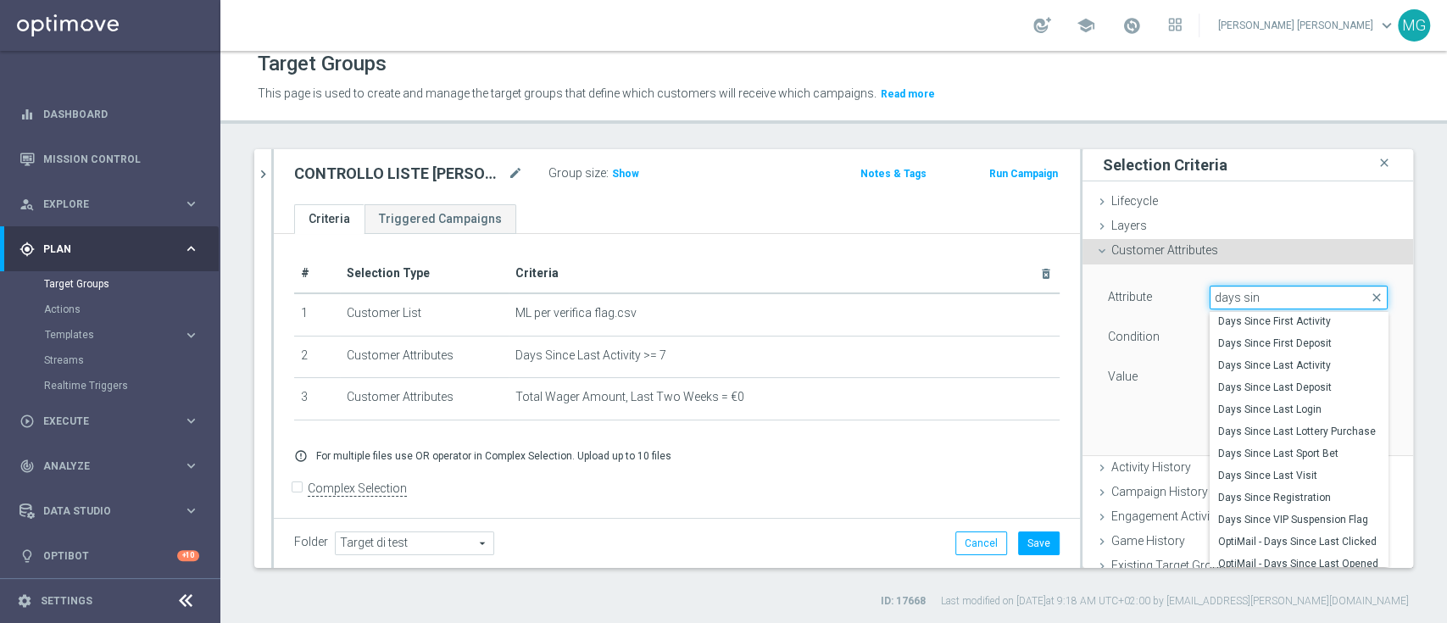
scroll to position [115, 0]
click at [739, 460] on div "error_outline For multiple files use OR operator in Complex Selection. Upload u…" at bounding box center [677, 456] width 791 height 14
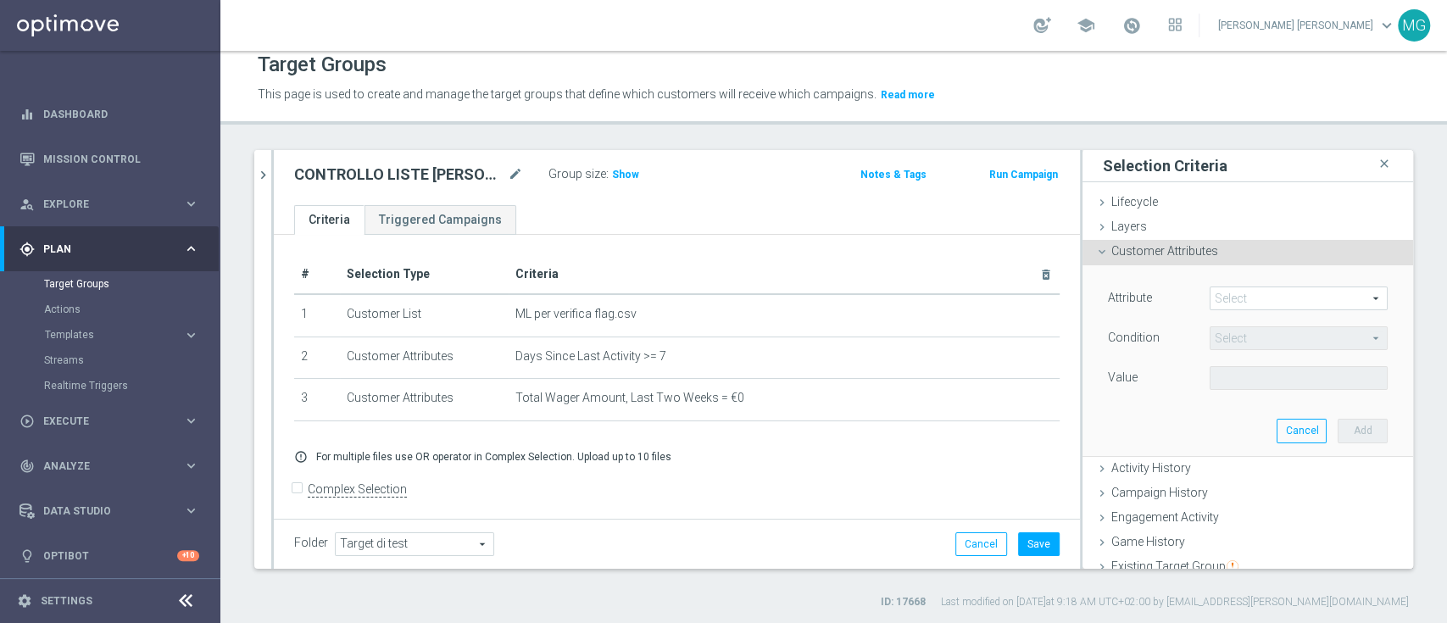
scroll to position [14, 0]
click at [1230, 291] on span at bounding box center [1299, 298] width 176 height 22
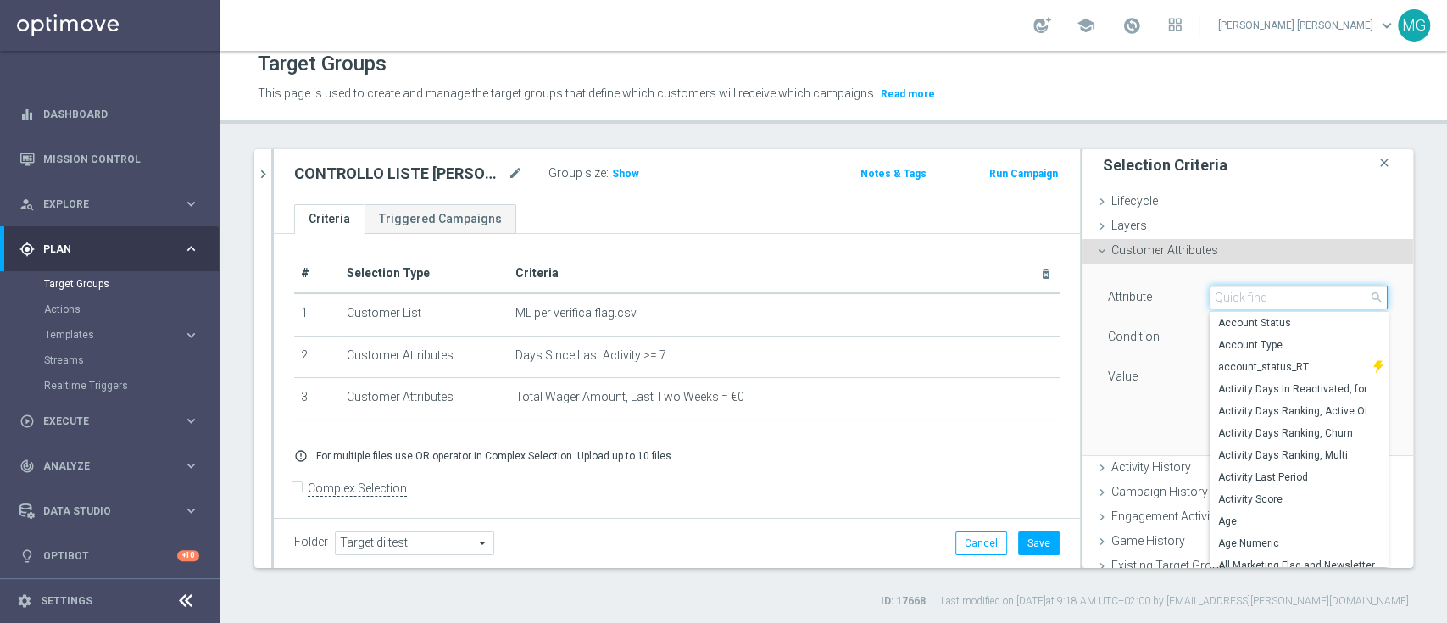
click at [1230, 291] on input "search" at bounding box center [1299, 298] width 178 height 24
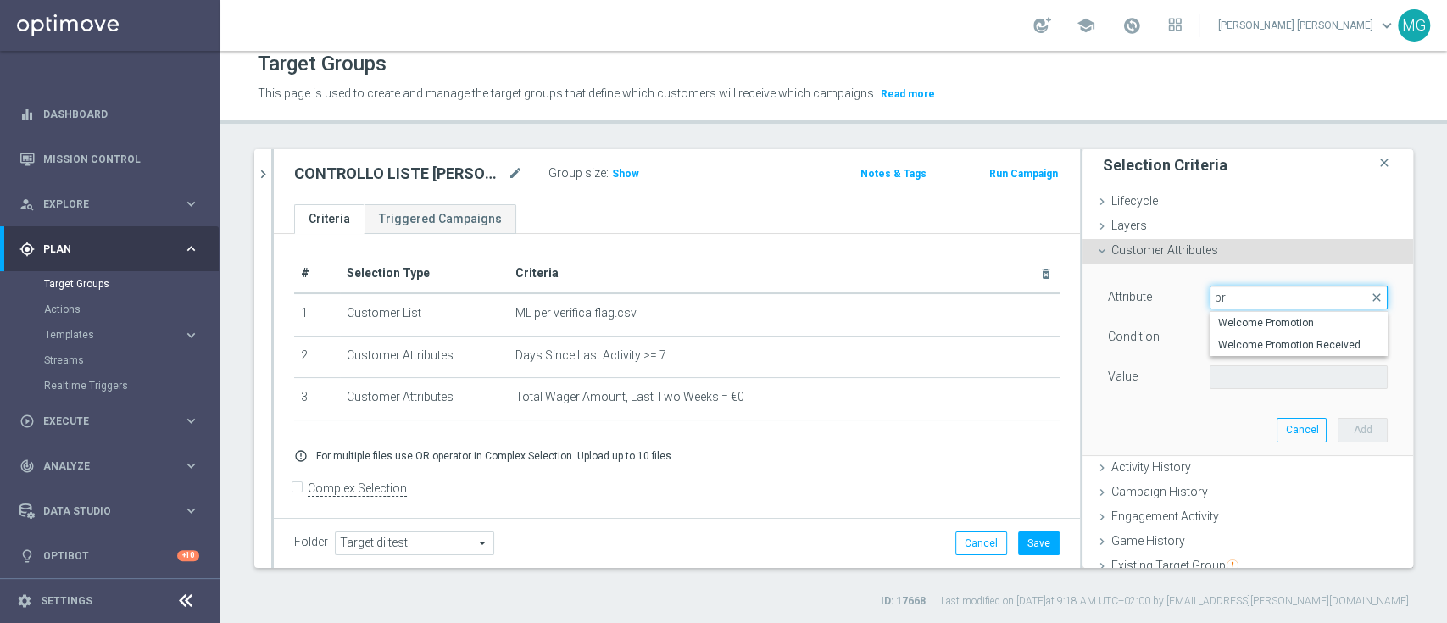
type input "p"
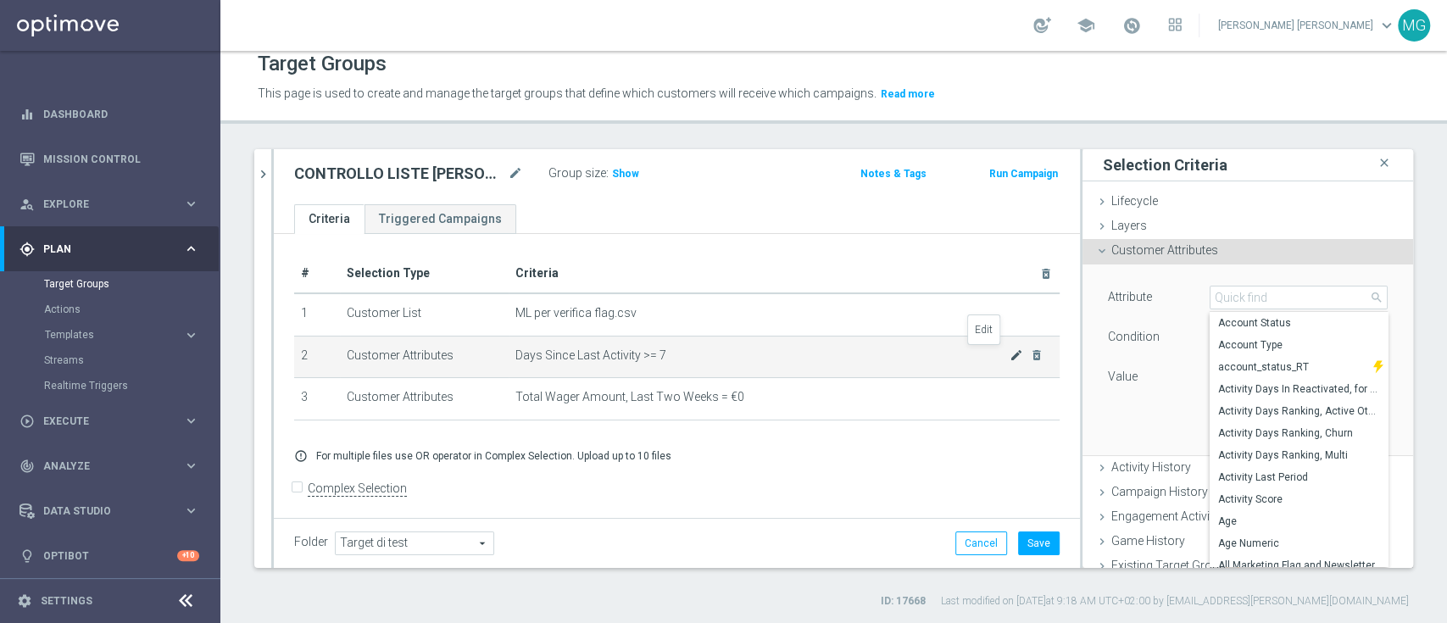
click at [1010, 354] on icon "mode_edit" at bounding box center [1017, 356] width 14 height 14
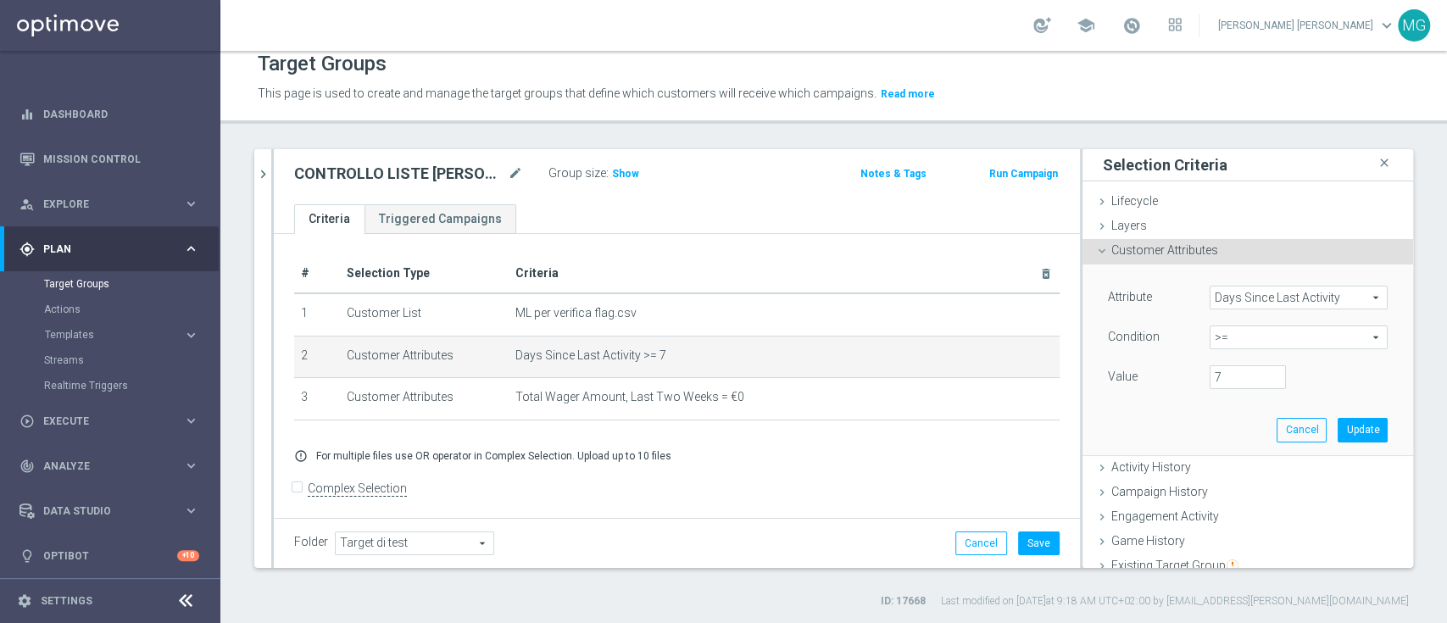
click at [1214, 344] on span ">=" at bounding box center [1299, 337] width 176 height 22
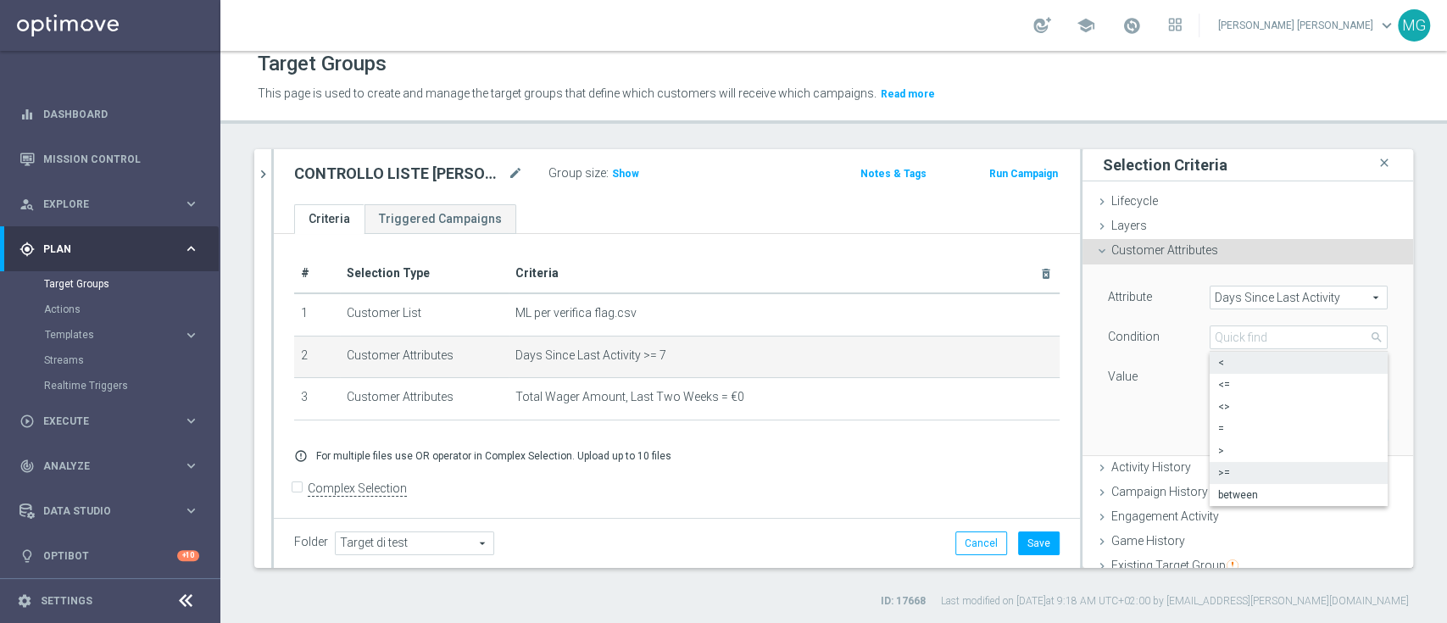
click at [1219, 363] on span "<" at bounding box center [1298, 363] width 161 height 14
type input "<"
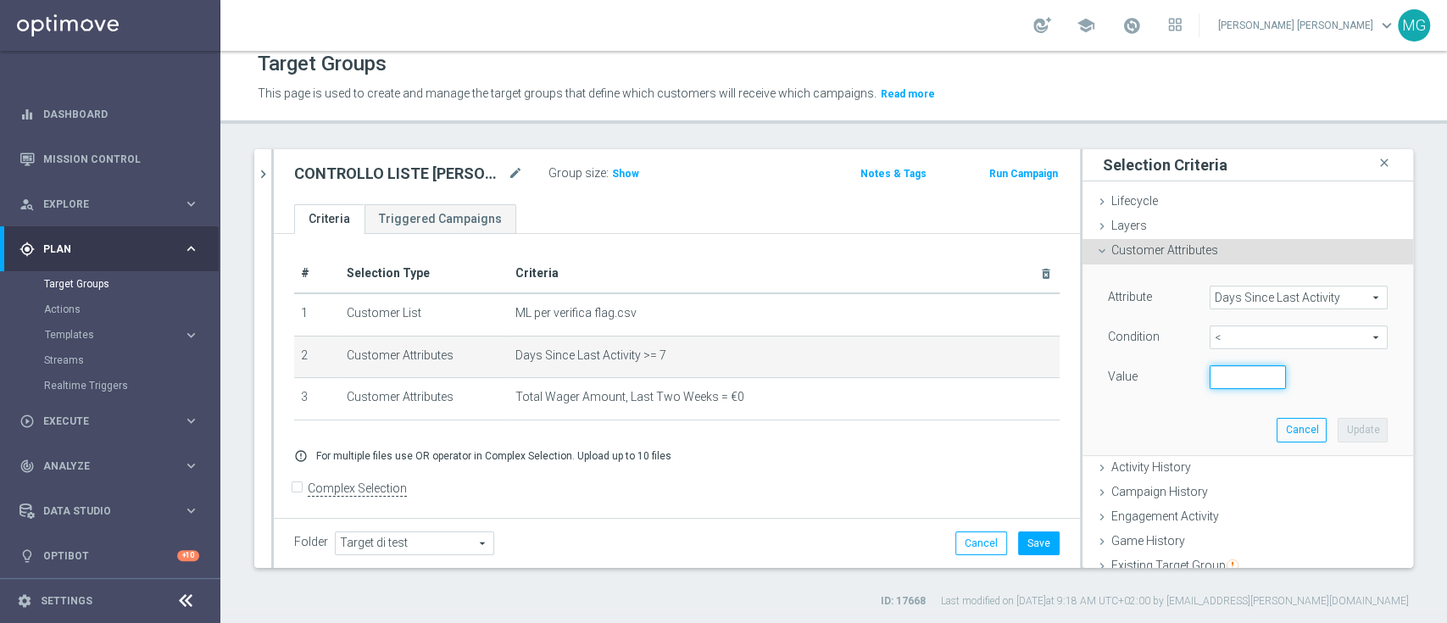
click at [1213, 371] on input "number" at bounding box center [1248, 377] width 76 height 24
type input "7"
click at [1338, 435] on button "Update" at bounding box center [1363, 430] width 50 height 24
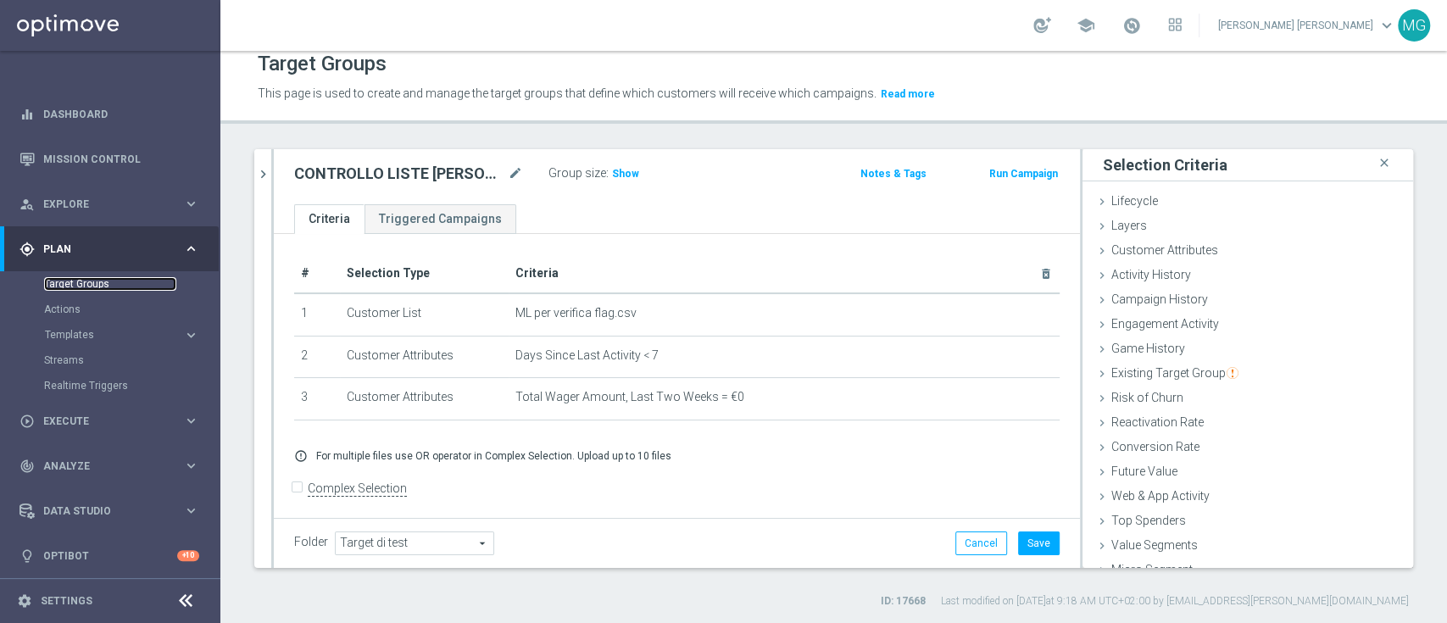
click at [67, 282] on link "Target Groups" at bounding box center [110, 284] width 132 height 14
